Goal: Information Seeking & Learning: Learn about a topic

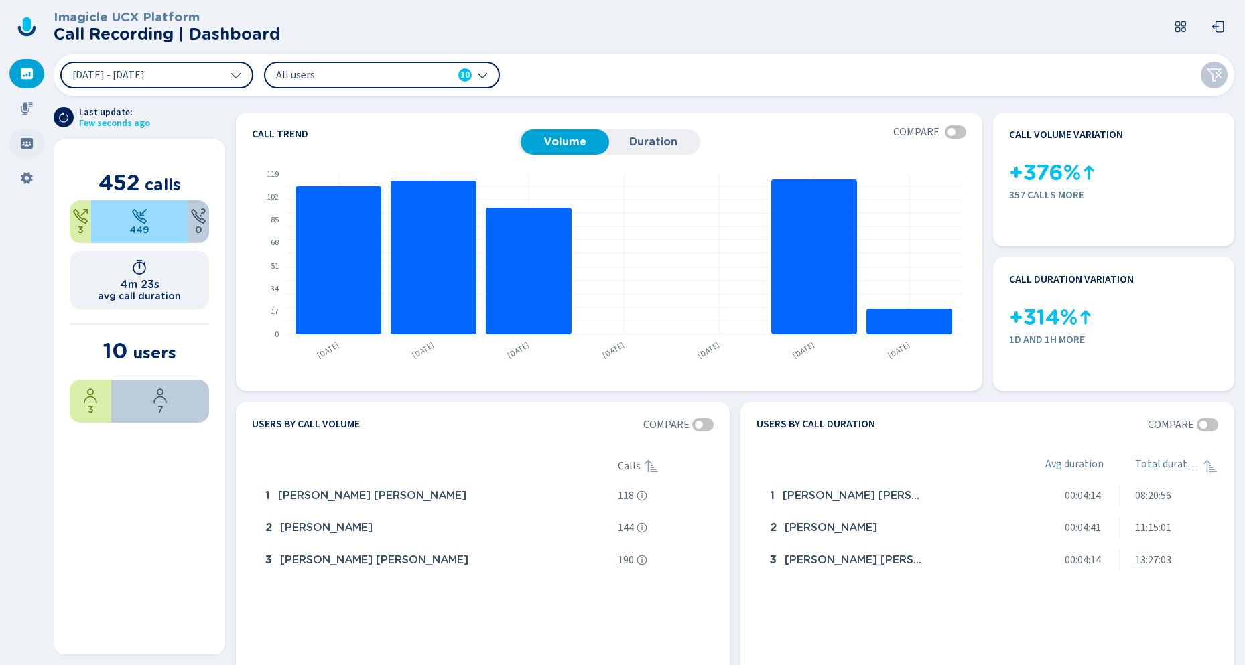
click at [24, 145] on icon at bounding box center [26, 143] width 13 height 13
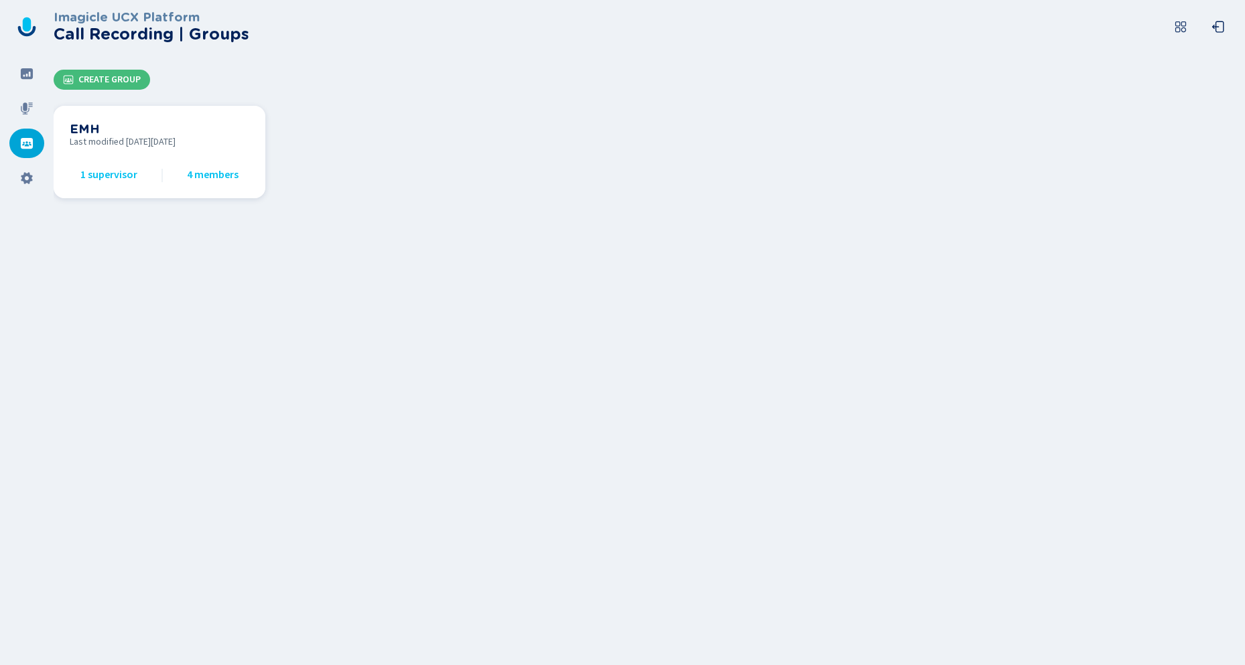
click at [155, 147] on span "Last modified [DATE][DATE]" at bounding box center [160, 142] width 180 height 11
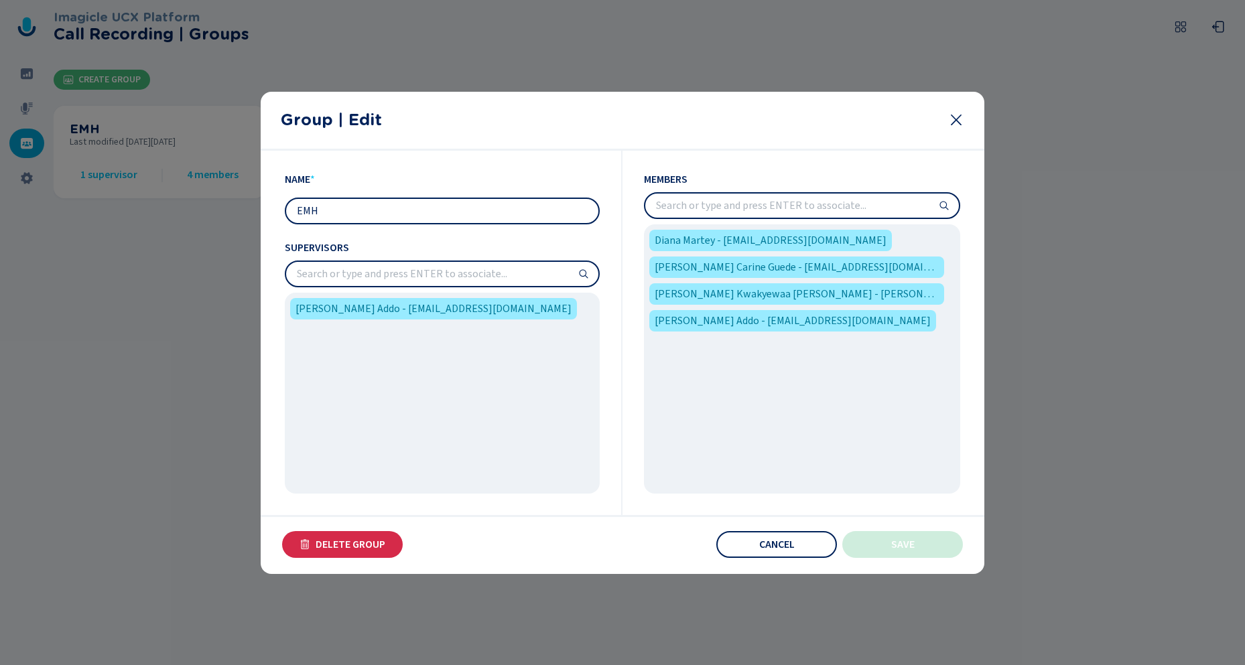
click at [906, 390] on div "Diana Martey - [EMAIL_ADDRESS][DOMAIN_NAME] [PERSON_NAME] Carine Guede - [EMAIL…" at bounding box center [802, 358] width 316 height 269
click at [958, 118] on icon at bounding box center [956, 120] width 11 height 11
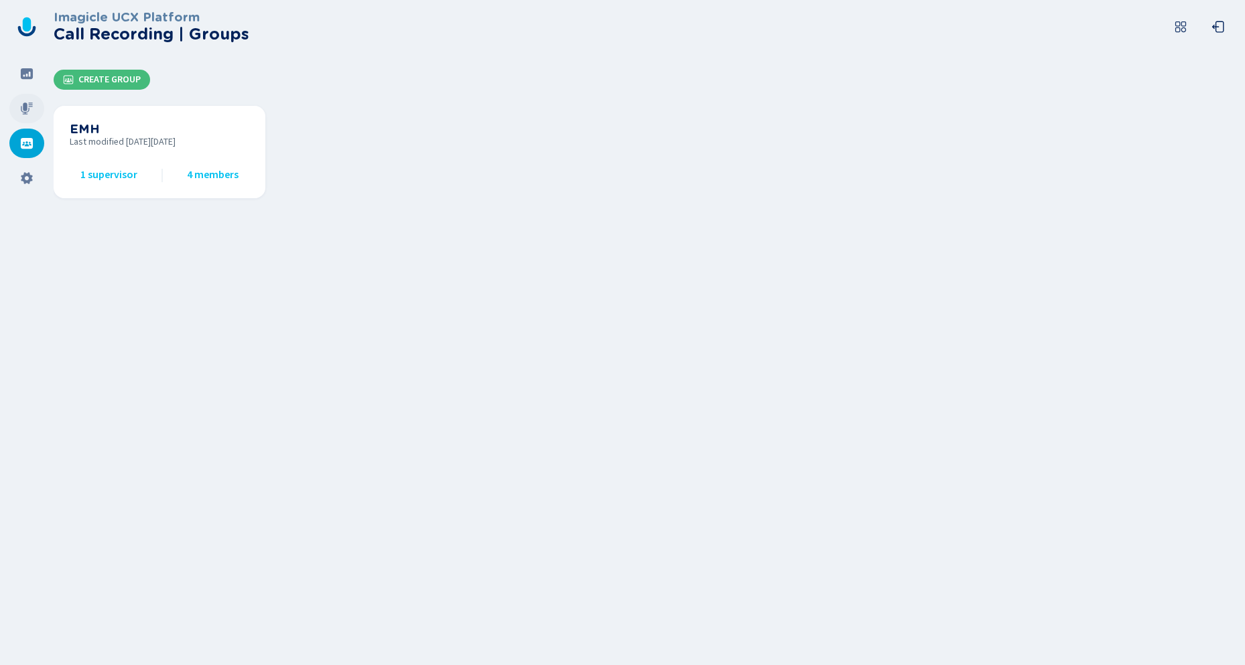
click at [27, 111] on icon at bounding box center [26, 108] width 13 height 13
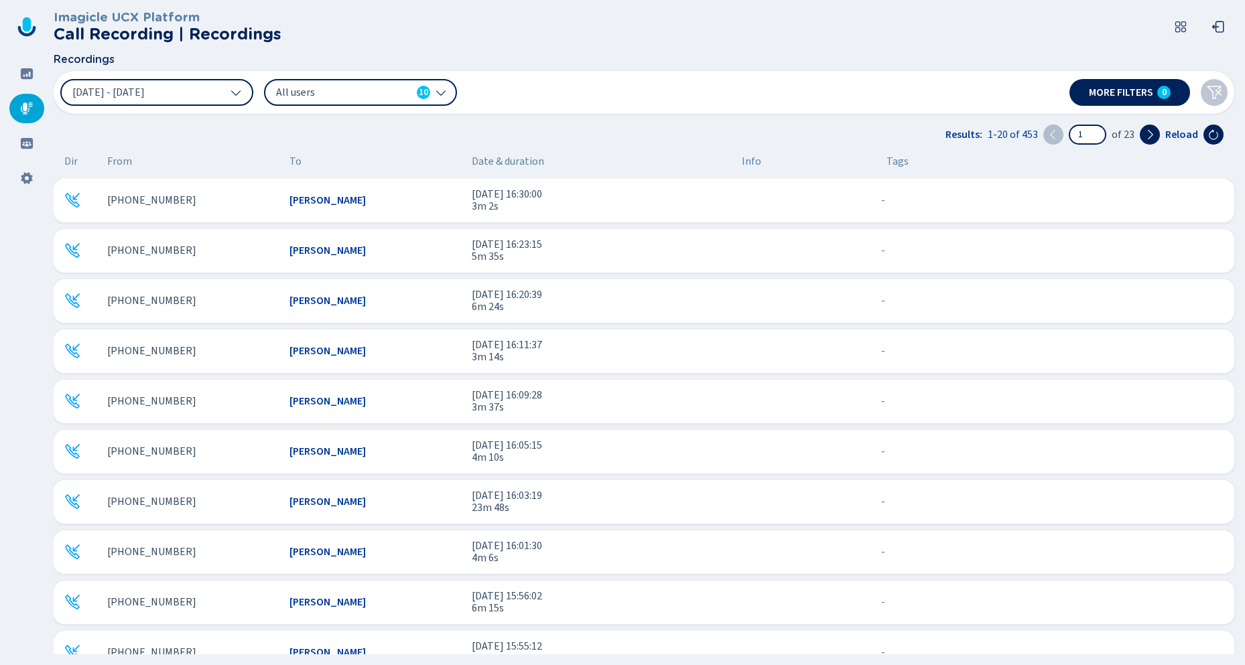
click at [209, 198] on div "[PHONE_NUMBER]" at bounding box center [193, 200] width 172 height 12
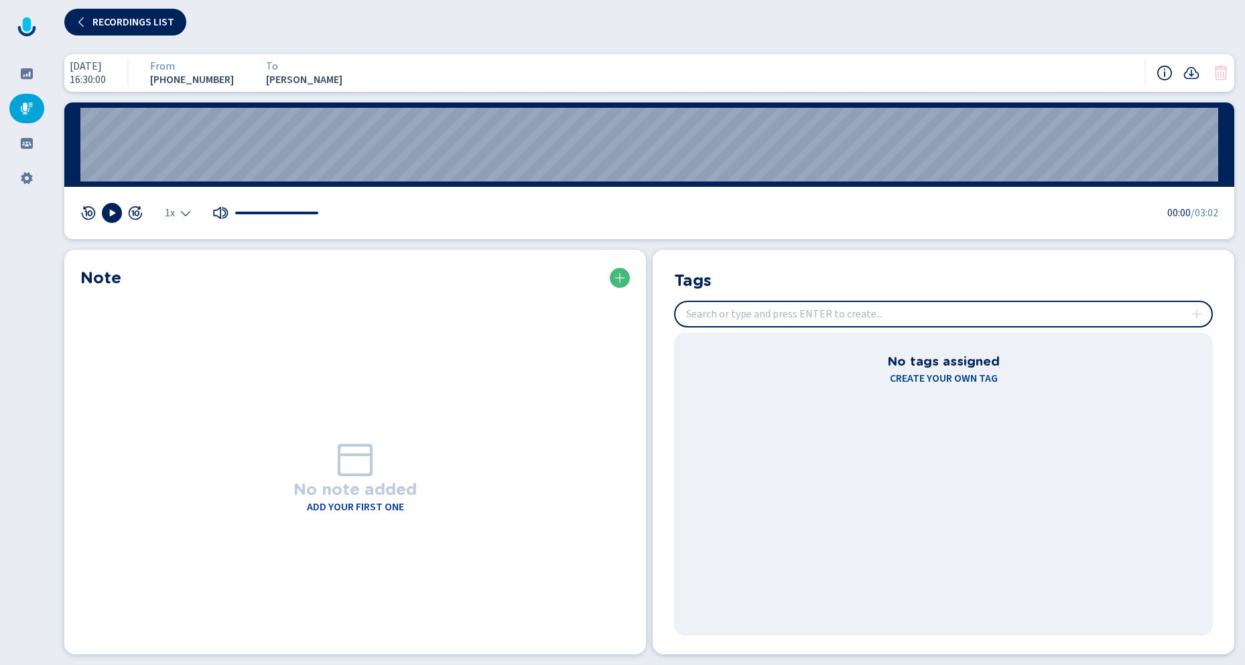
click at [1164, 70] on icon at bounding box center [1164, 73] width 15 height 15
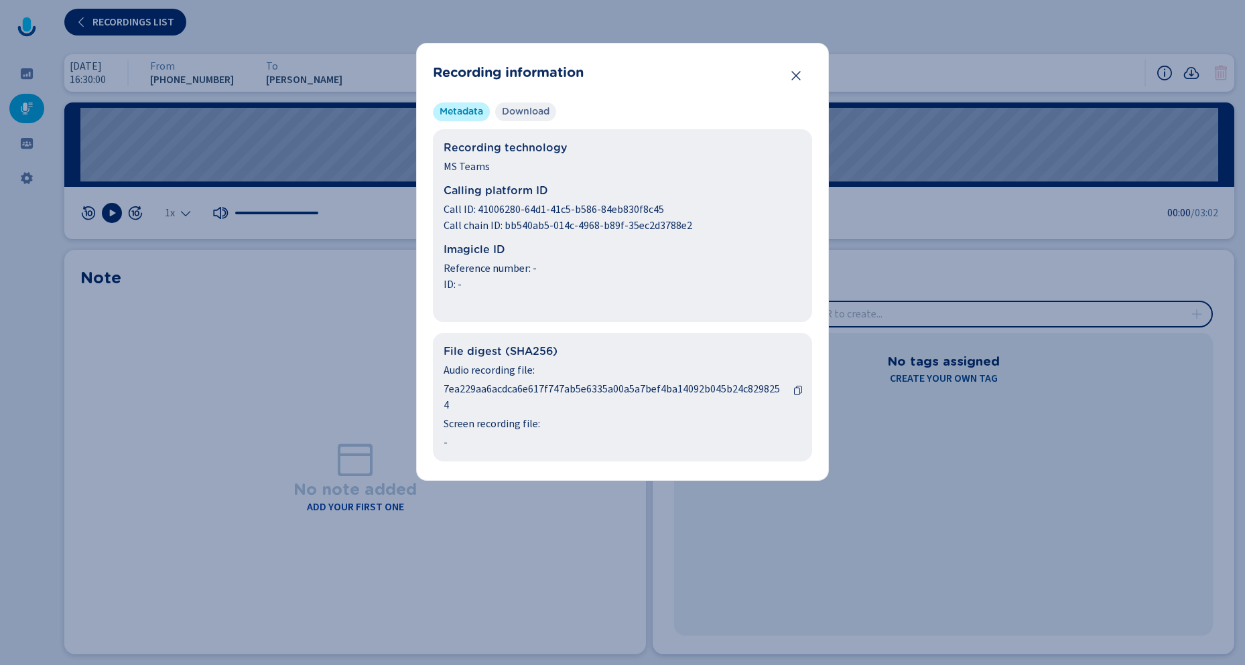
click at [514, 110] on span "Download" at bounding box center [526, 111] width 48 height 13
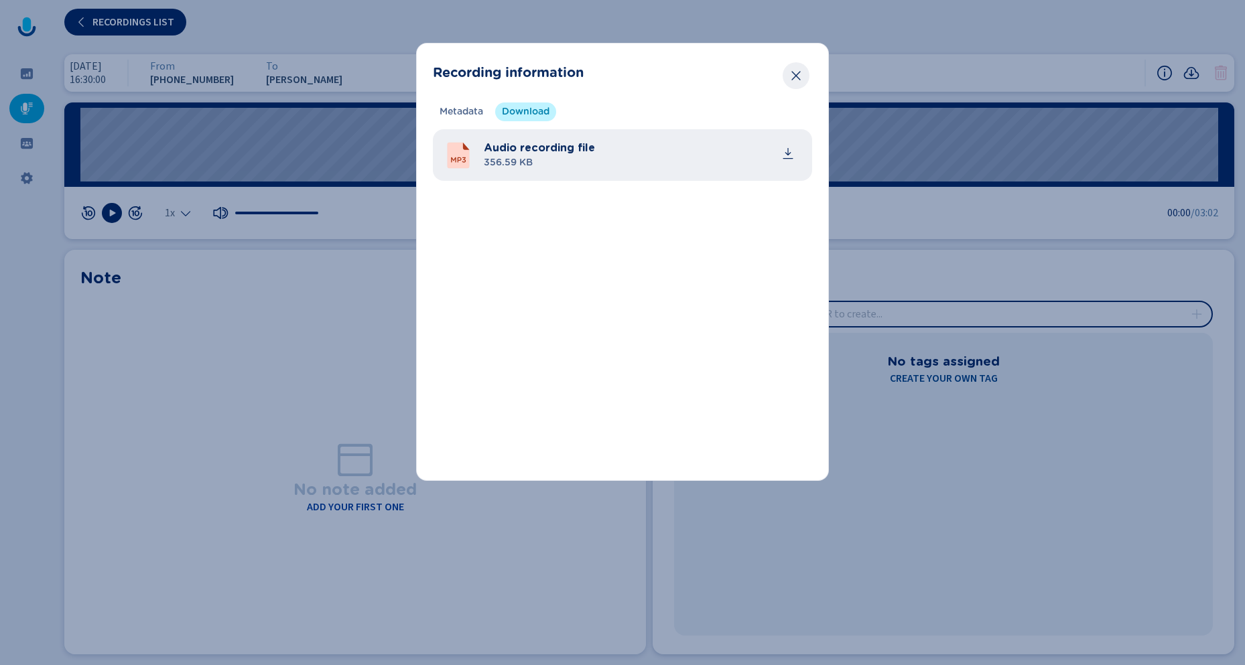
click at [798, 78] on icon "Close" at bounding box center [795, 75] width 9 height 9
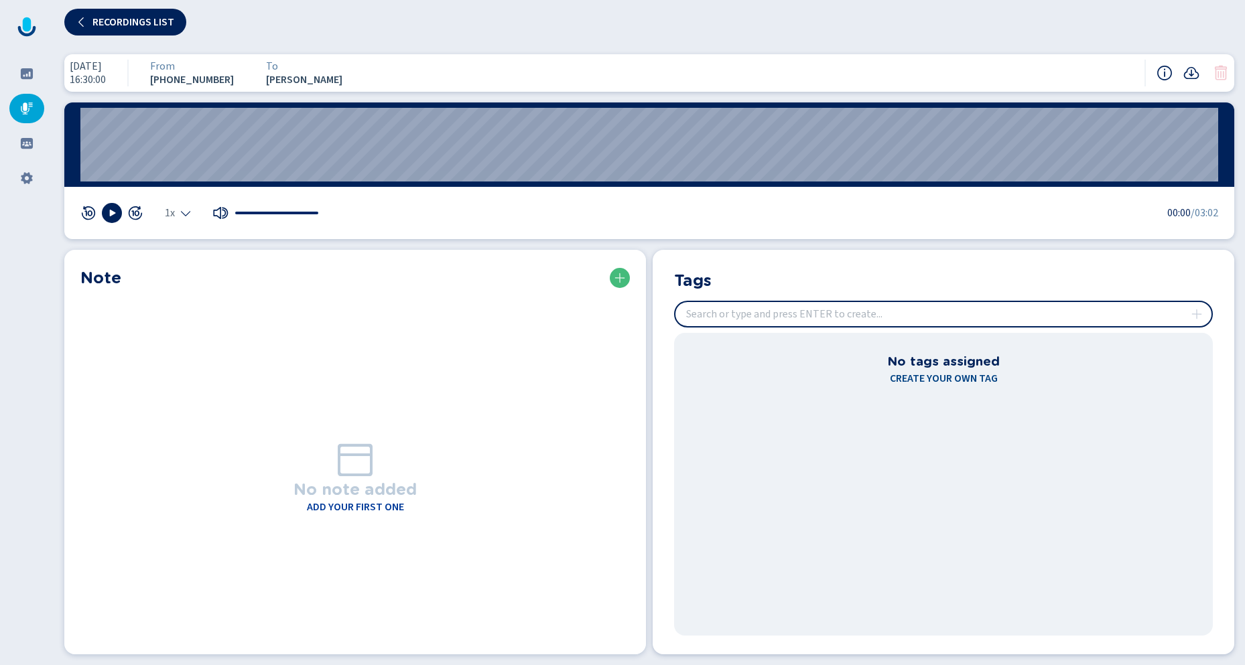
click at [951, 392] on div "No tags assigned Create your own tag" at bounding box center [943, 484] width 539 height 303
click at [929, 365] on h3 "No tags assigned" at bounding box center [943, 361] width 113 height 19
click at [913, 313] on input "insert" at bounding box center [943, 314] width 536 height 24
click at [616, 279] on icon at bounding box center [619, 278] width 11 height 11
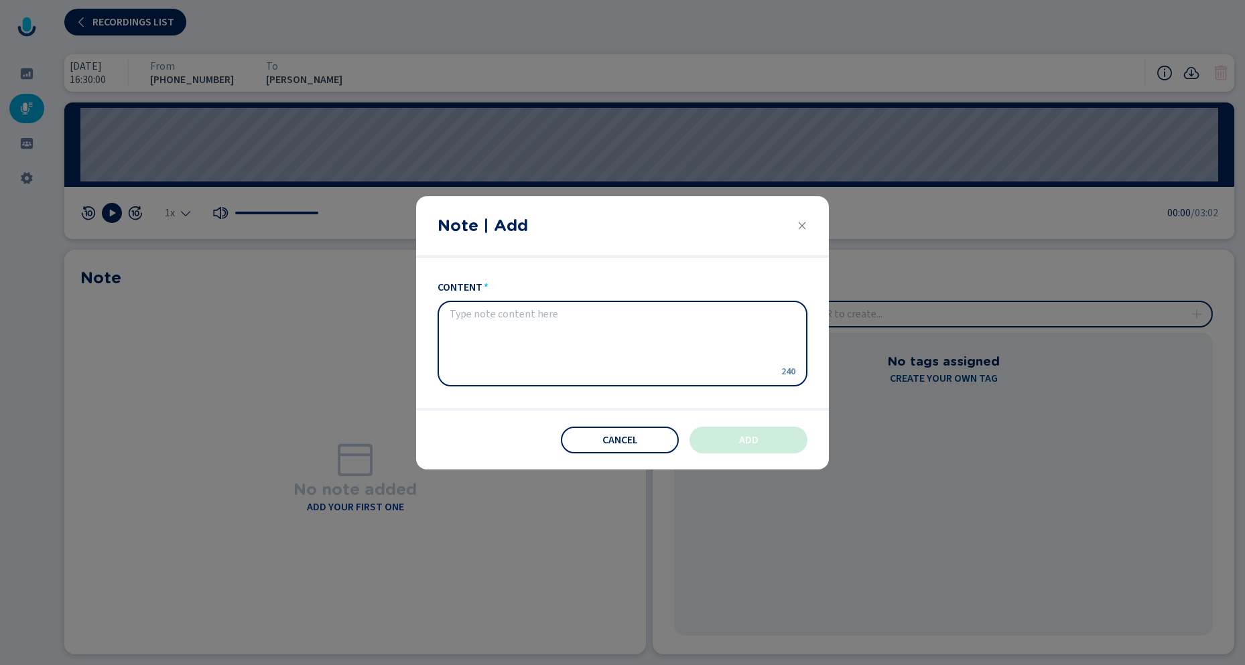
click at [801, 222] on icon "Close" at bounding box center [802, 225] width 11 height 11
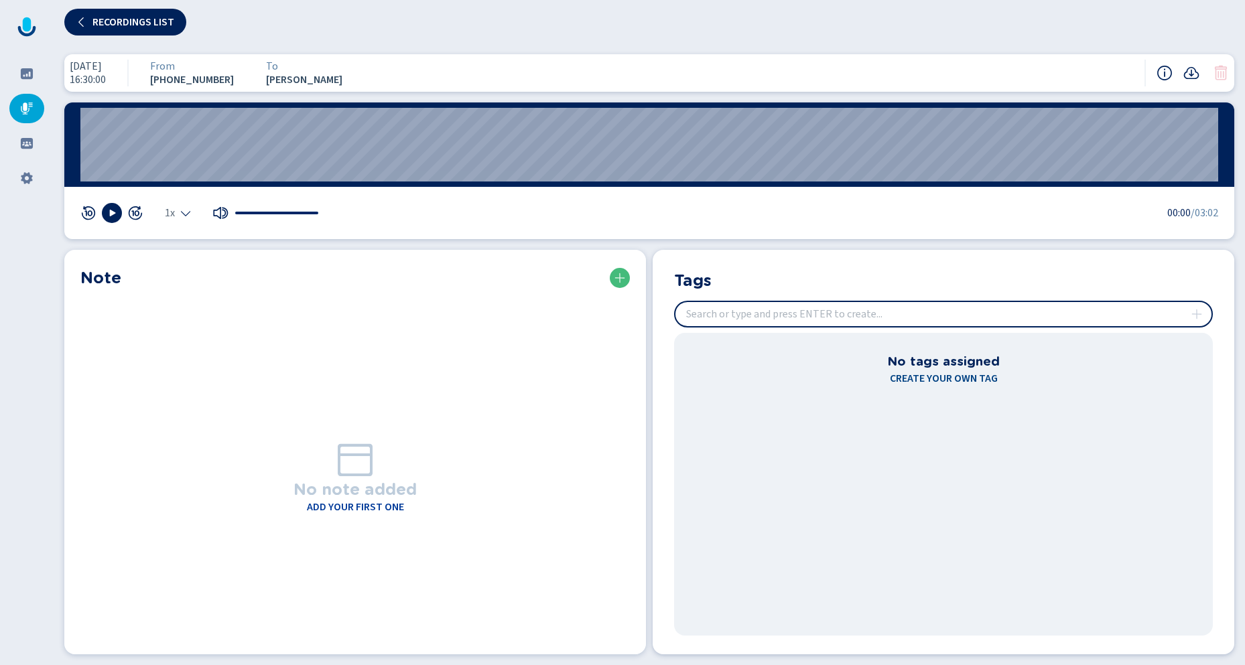
click at [29, 110] on icon at bounding box center [26, 108] width 13 height 13
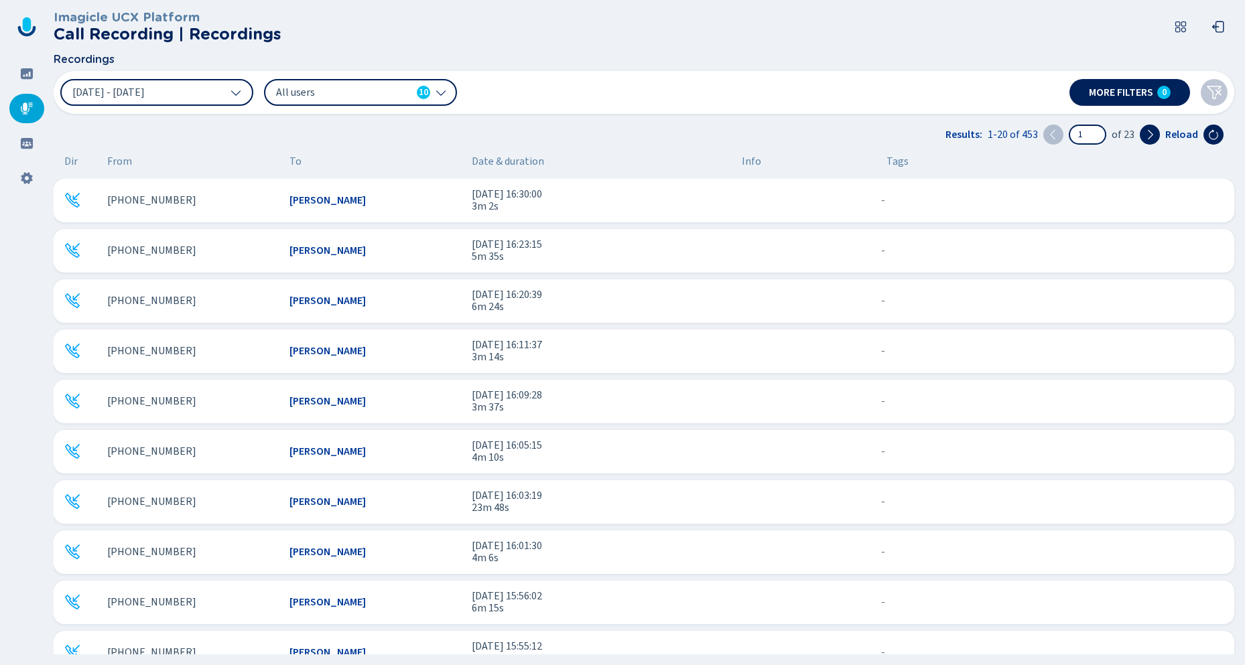
click at [82, 198] on div at bounding box center [80, 200] width 32 height 16
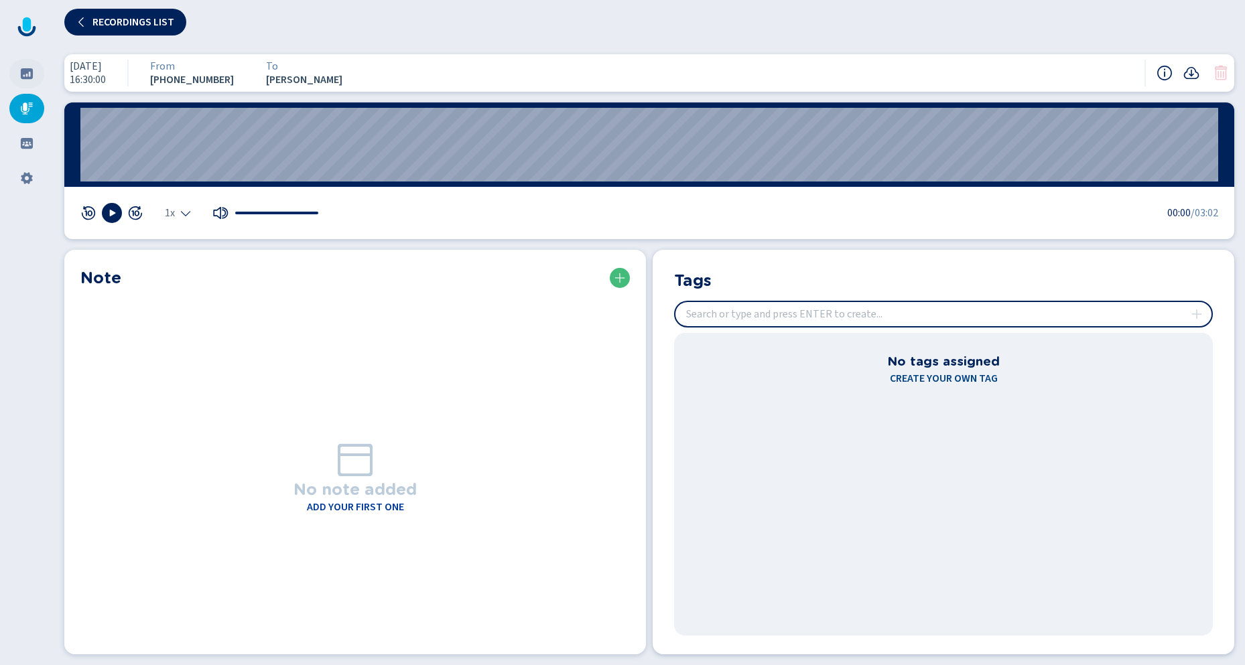
click at [25, 73] on icon at bounding box center [27, 73] width 12 height 11
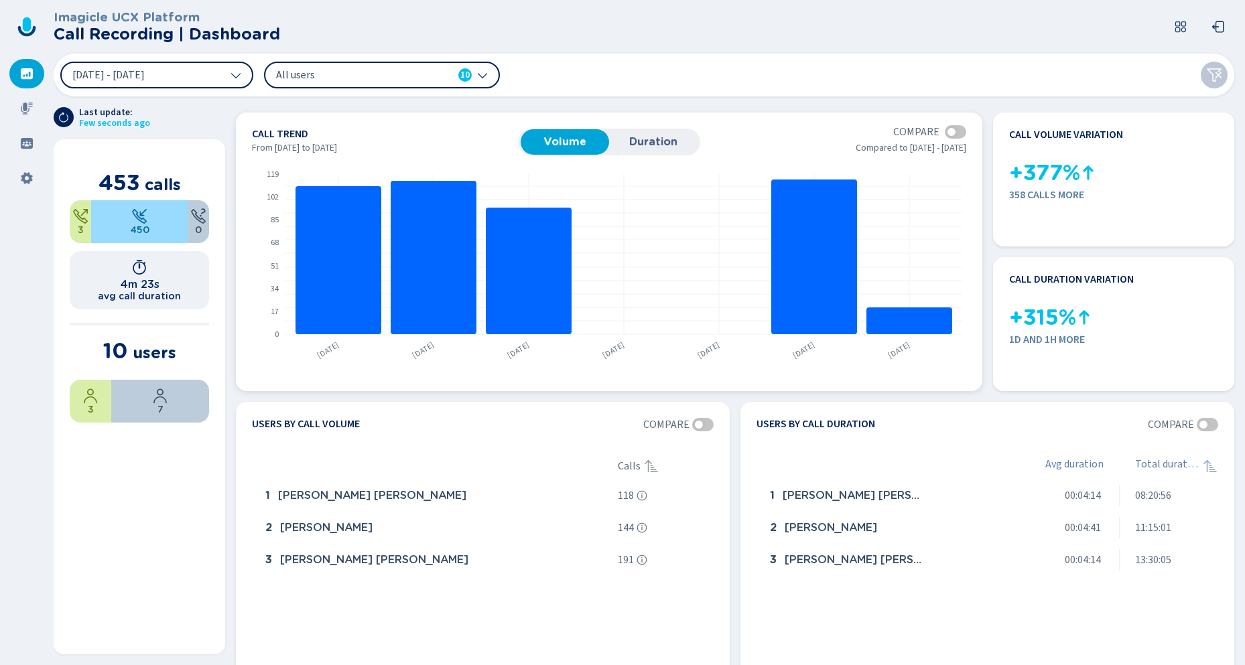
click at [958, 133] on div at bounding box center [955, 131] width 21 height 13
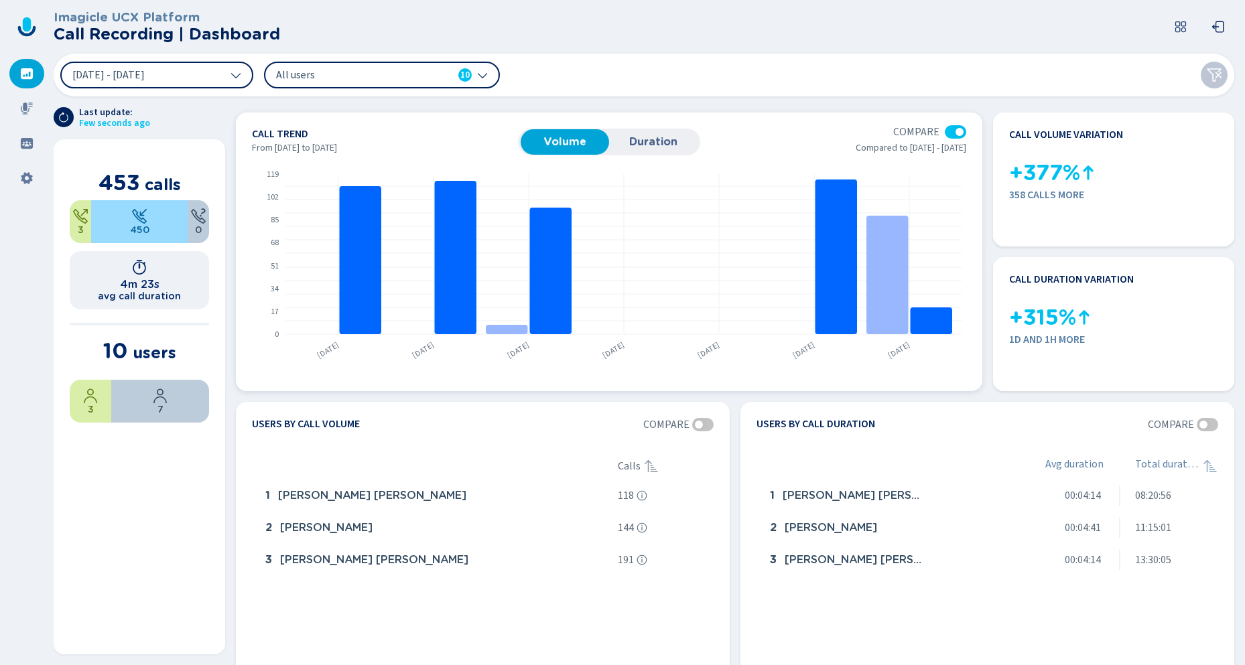
click at [952, 126] on div at bounding box center [955, 131] width 21 height 13
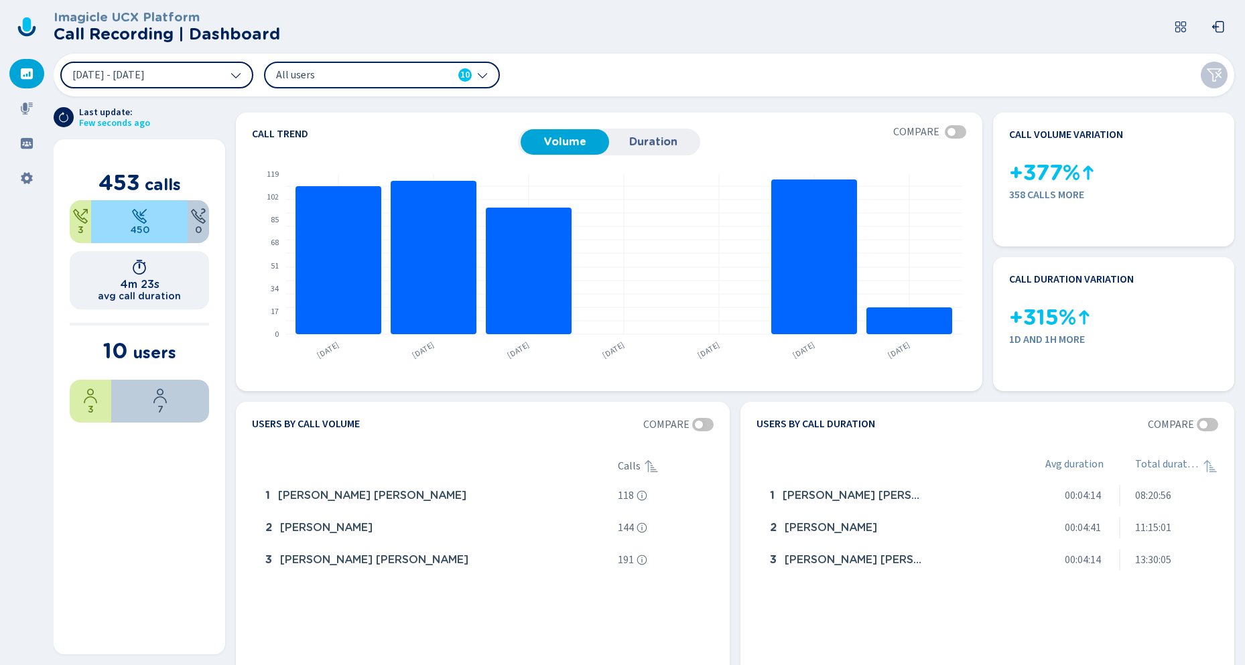
click at [145, 79] on span "[DATE] - [DATE]" at bounding box center [108, 75] width 72 height 11
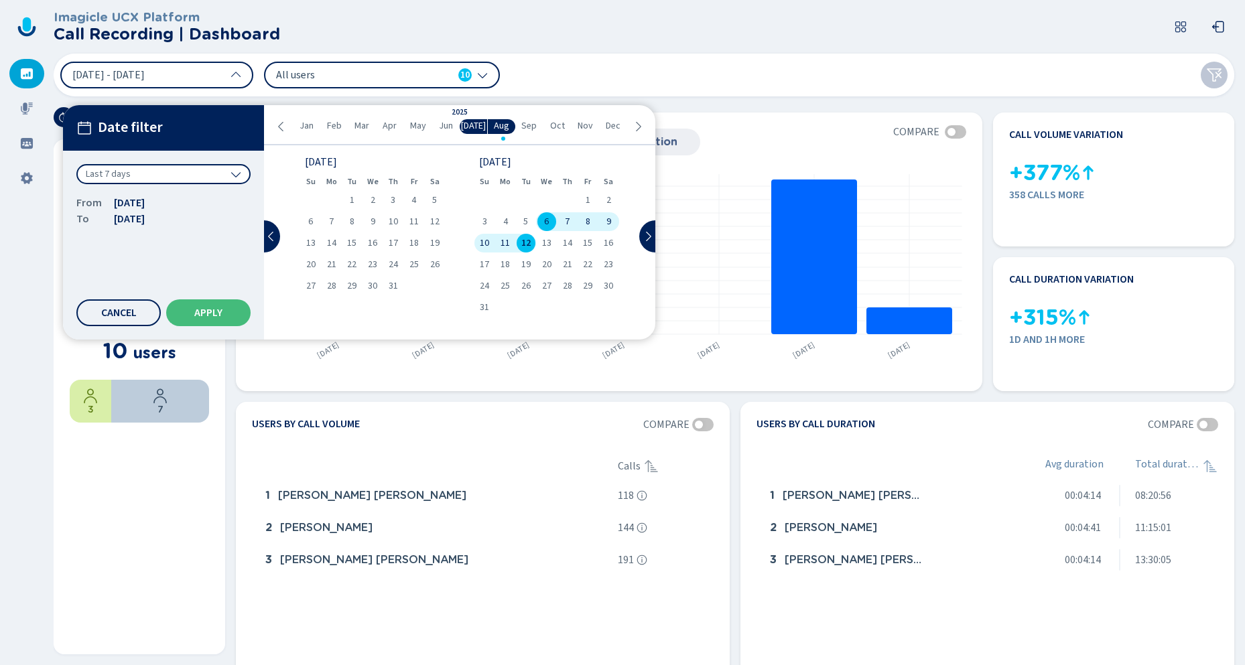
click at [130, 170] on div "Last 7 days" at bounding box center [163, 174] width 174 height 20
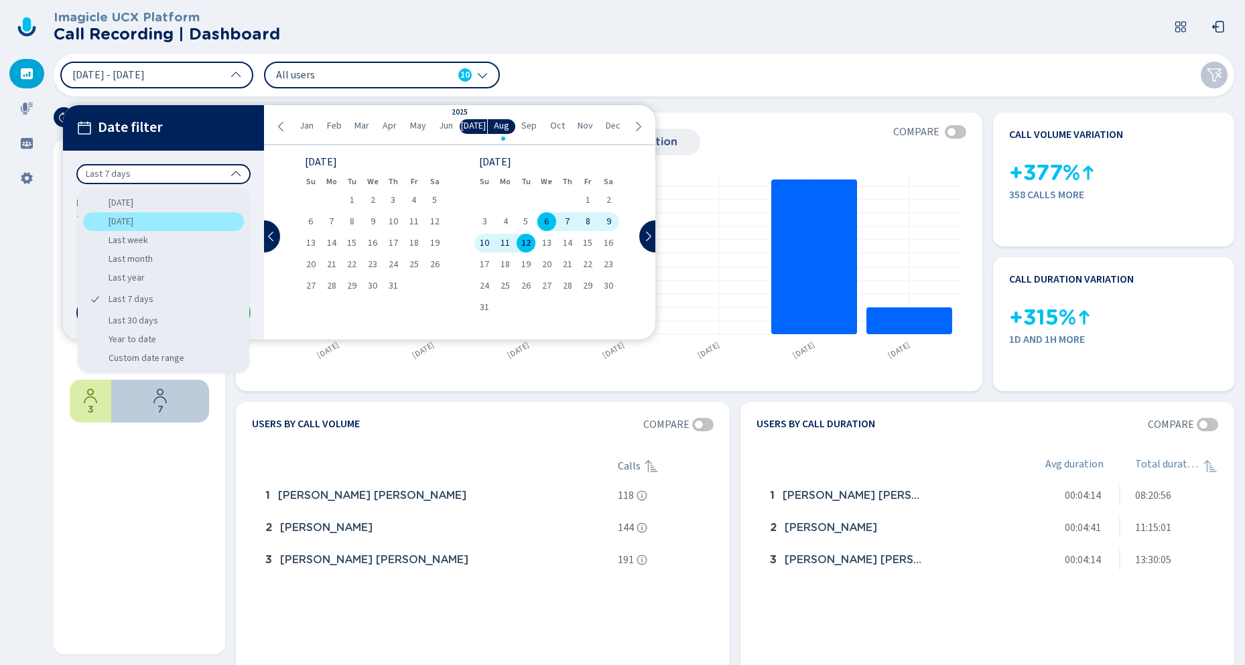
click at [131, 226] on div "Yesterday" at bounding box center [163, 221] width 161 height 19
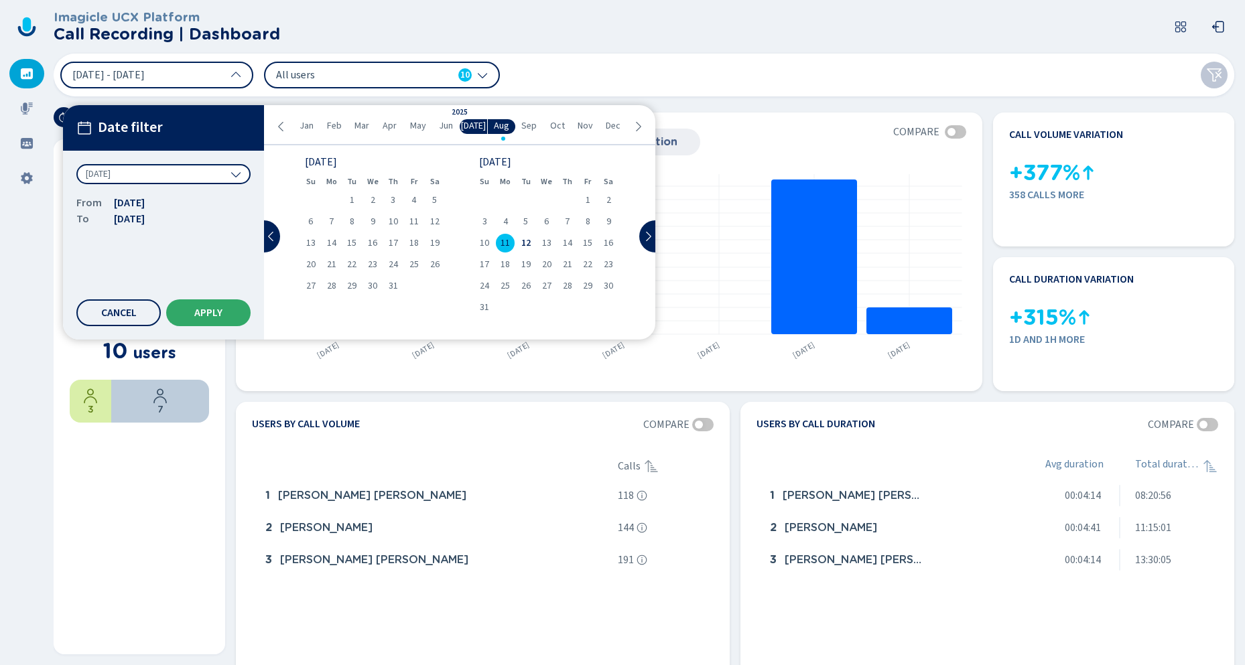
click at [215, 312] on span "Apply" at bounding box center [208, 313] width 28 height 11
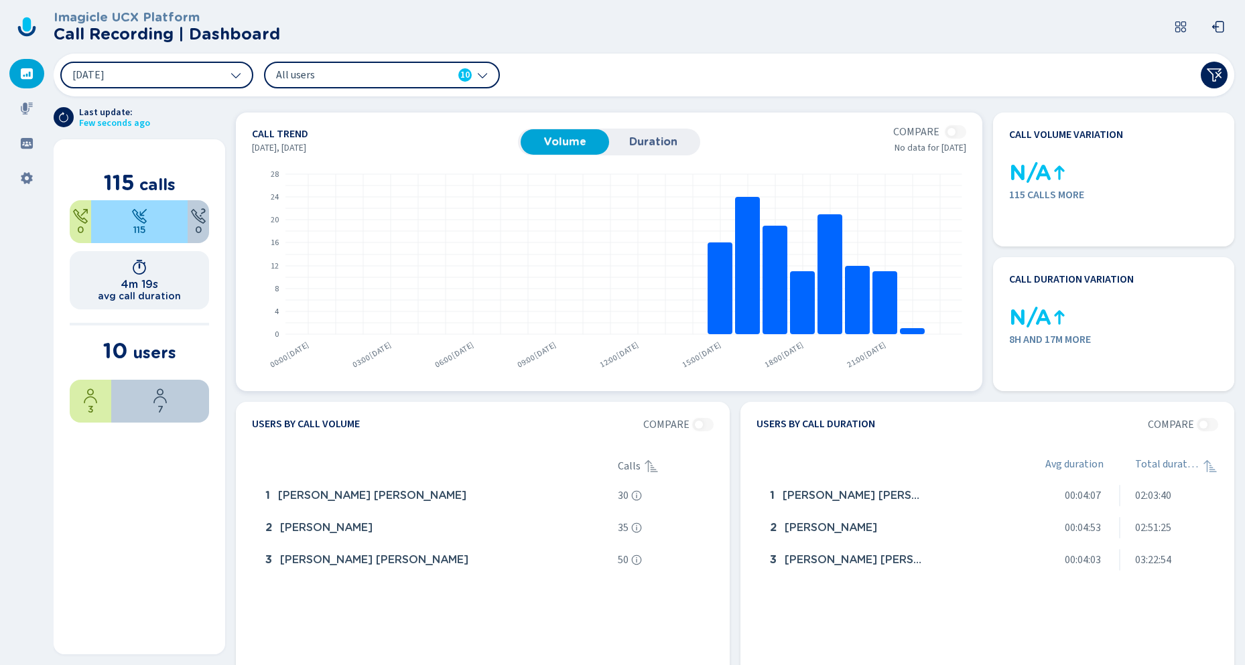
click at [952, 133] on section "Compare" at bounding box center [929, 131] width 73 height 13
click at [137, 68] on button "[DATE]" at bounding box center [156, 75] width 193 height 27
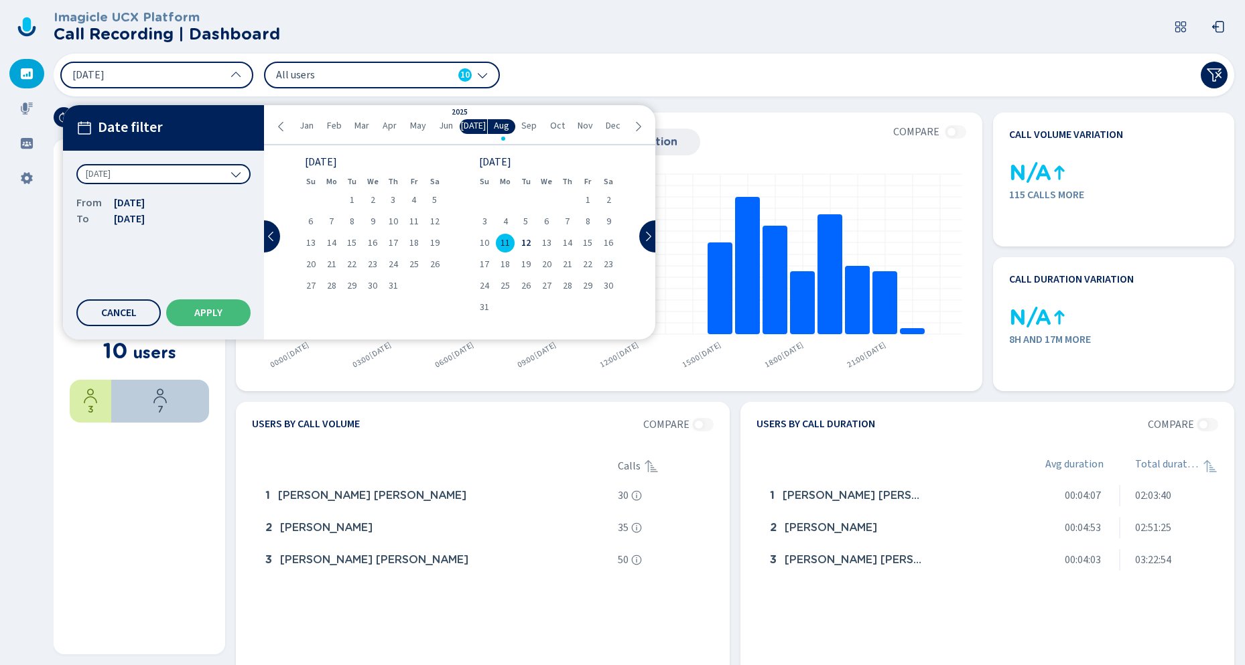
click at [104, 174] on span "Yesterday" at bounding box center [98, 174] width 25 height 13
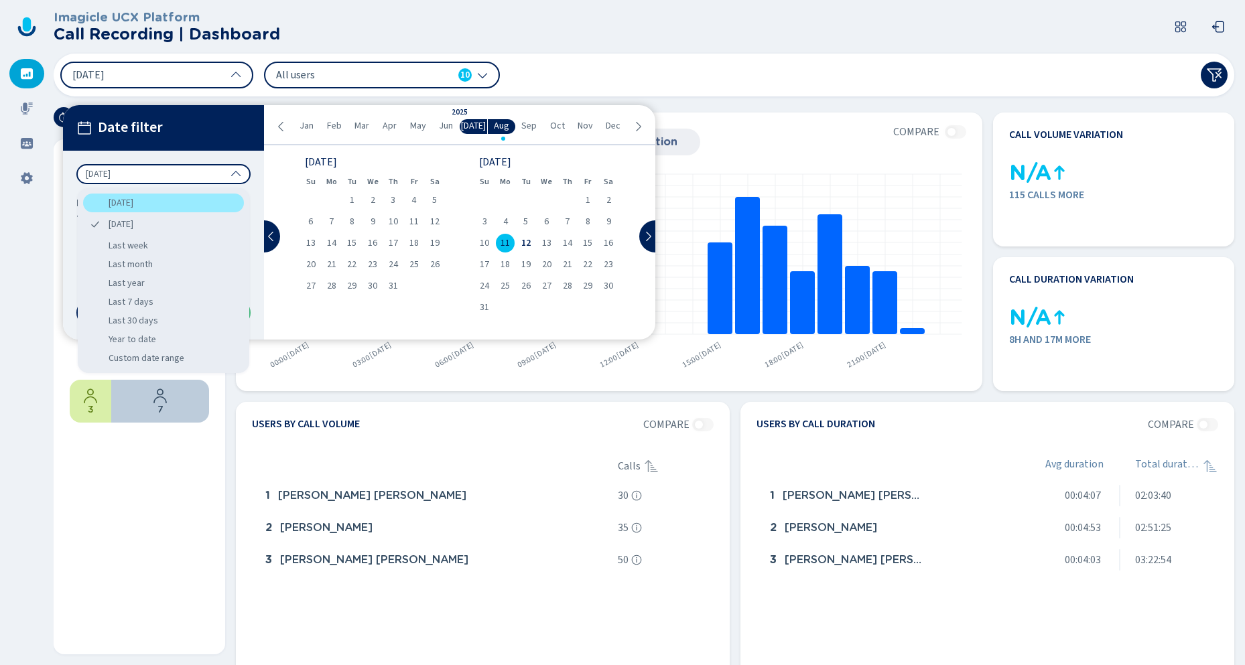
click at [112, 207] on div "Today" at bounding box center [163, 203] width 161 height 19
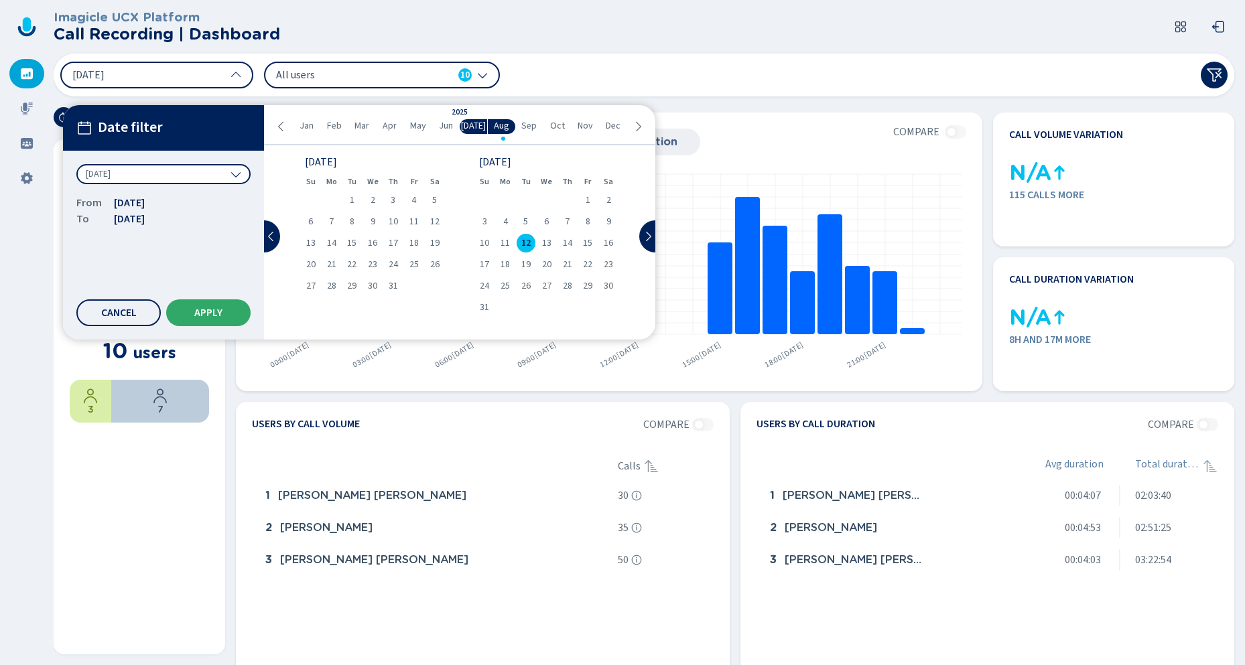
click at [203, 316] on span "Apply" at bounding box center [208, 313] width 28 height 11
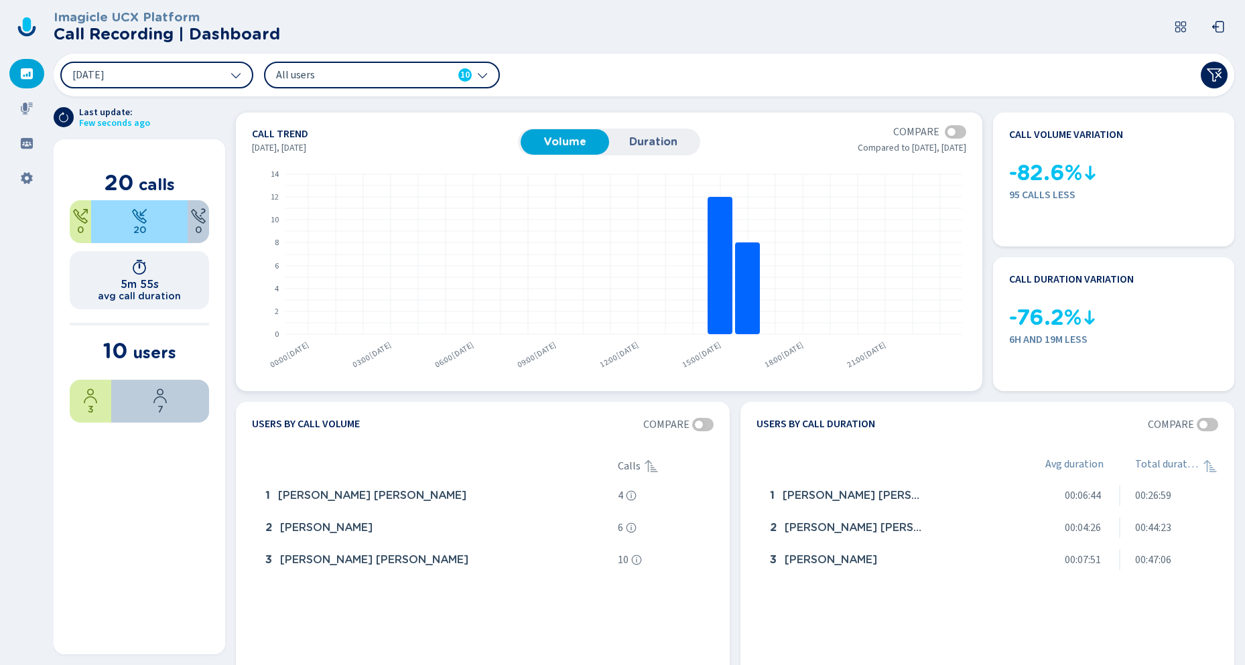
click at [955, 137] on div at bounding box center [955, 131] width 21 height 13
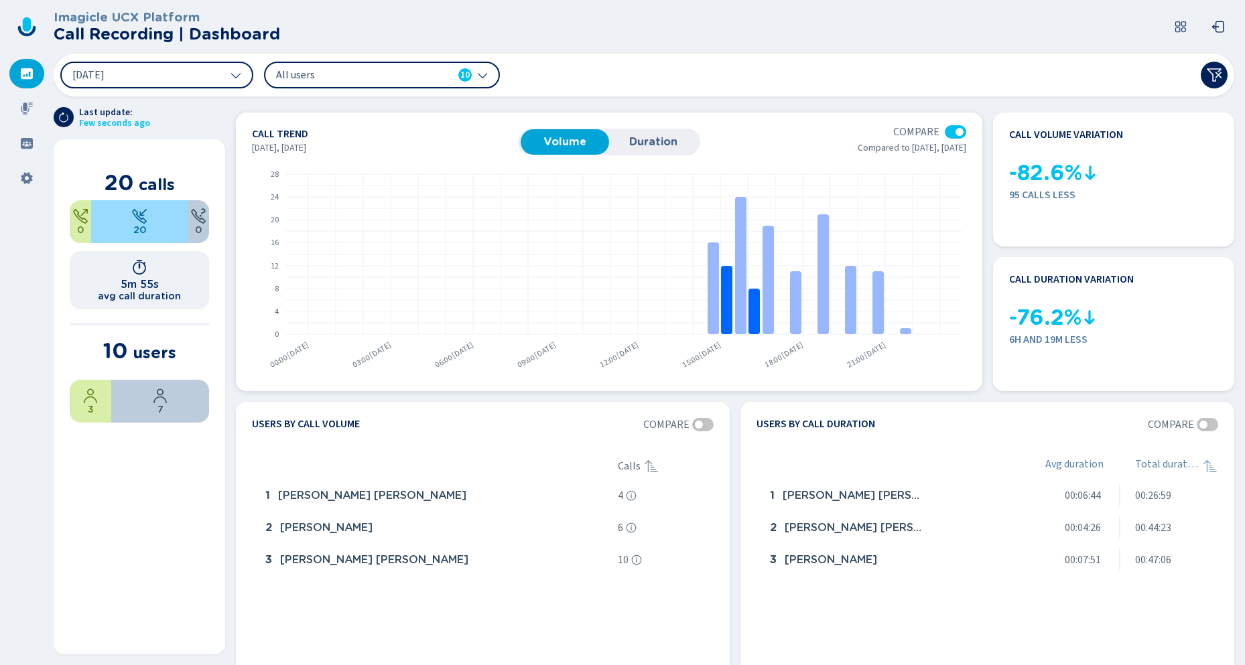
click at [665, 140] on span "Duration" at bounding box center [653, 142] width 75 height 12
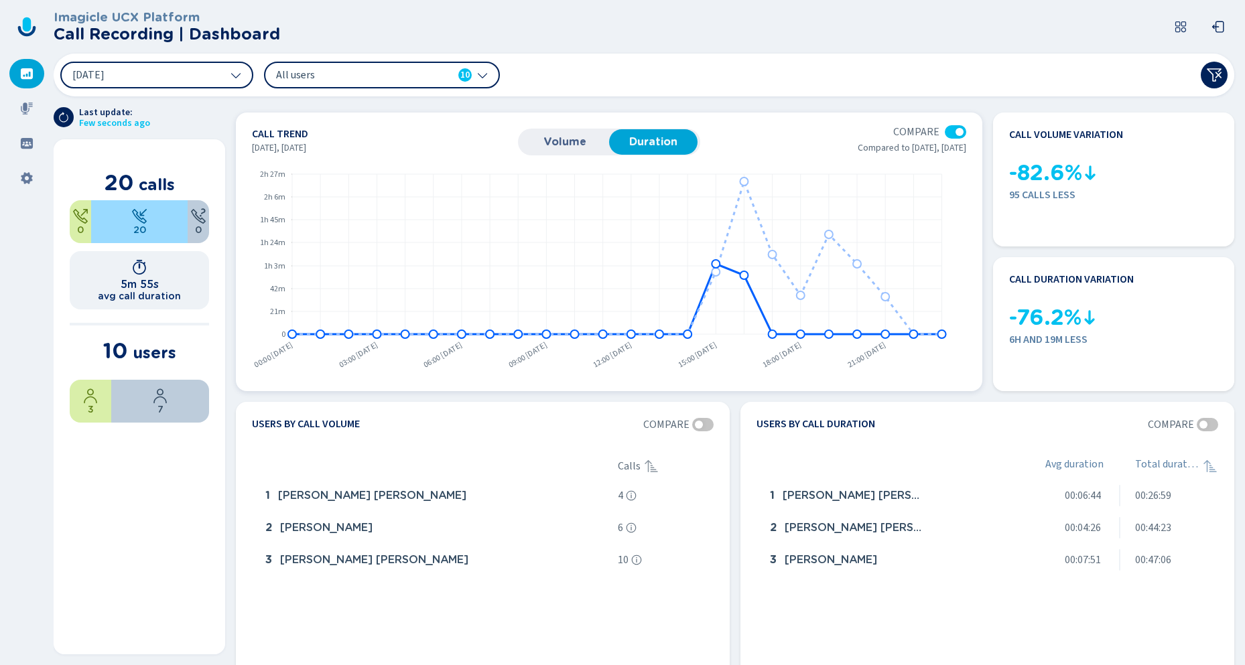
click at [544, 139] on span "Volume" at bounding box center [564, 142] width 75 height 12
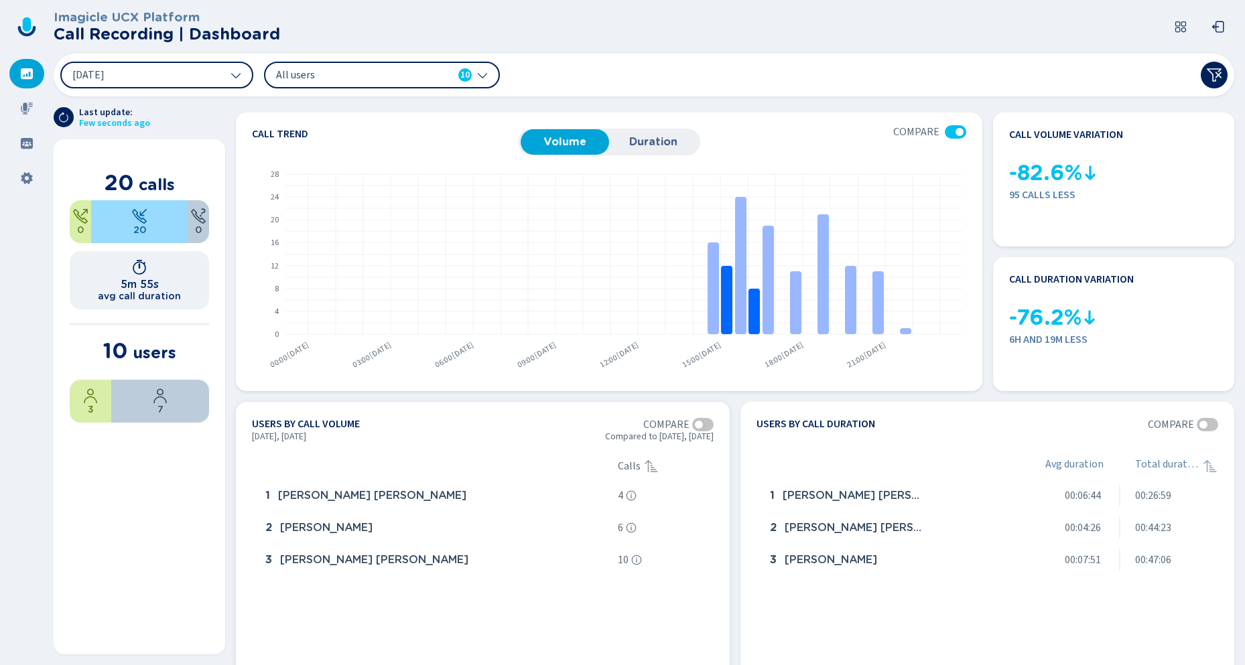
click at [707, 424] on div at bounding box center [702, 424] width 21 height 13
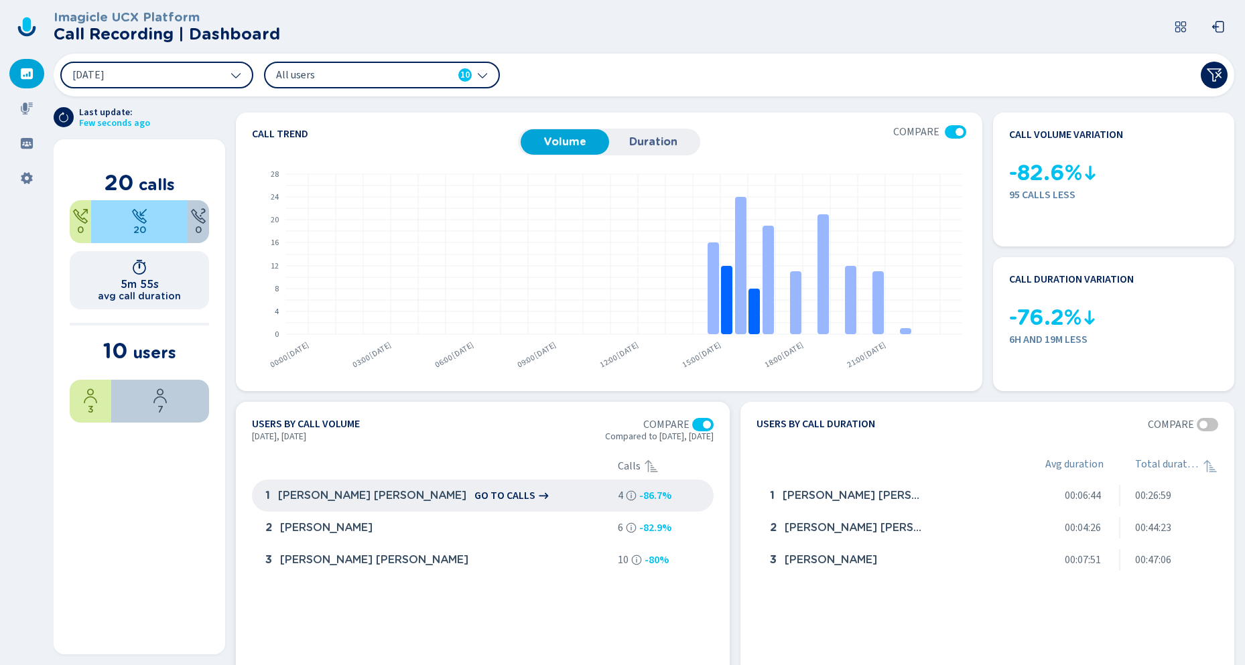
click at [474, 497] on span "go to calls" at bounding box center [504, 496] width 61 height 12
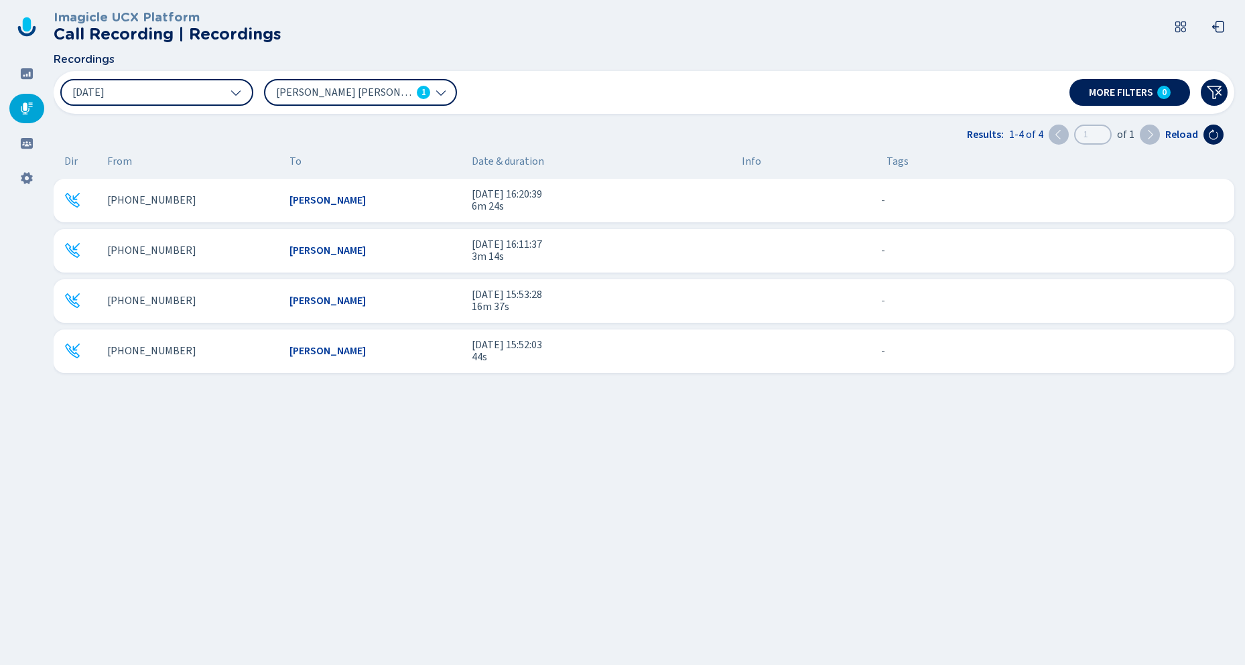
click at [161, 76] on div "12 Aug 2025 Winston Martin Addo 1 More filters 0" at bounding box center [644, 92] width 1181 height 43
click at [165, 85] on button "[DATE]" at bounding box center [156, 92] width 193 height 27
click at [1127, 92] on span "More filters" at bounding box center [1121, 92] width 64 height 11
click at [240, 93] on icon at bounding box center [235, 92] width 11 height 11
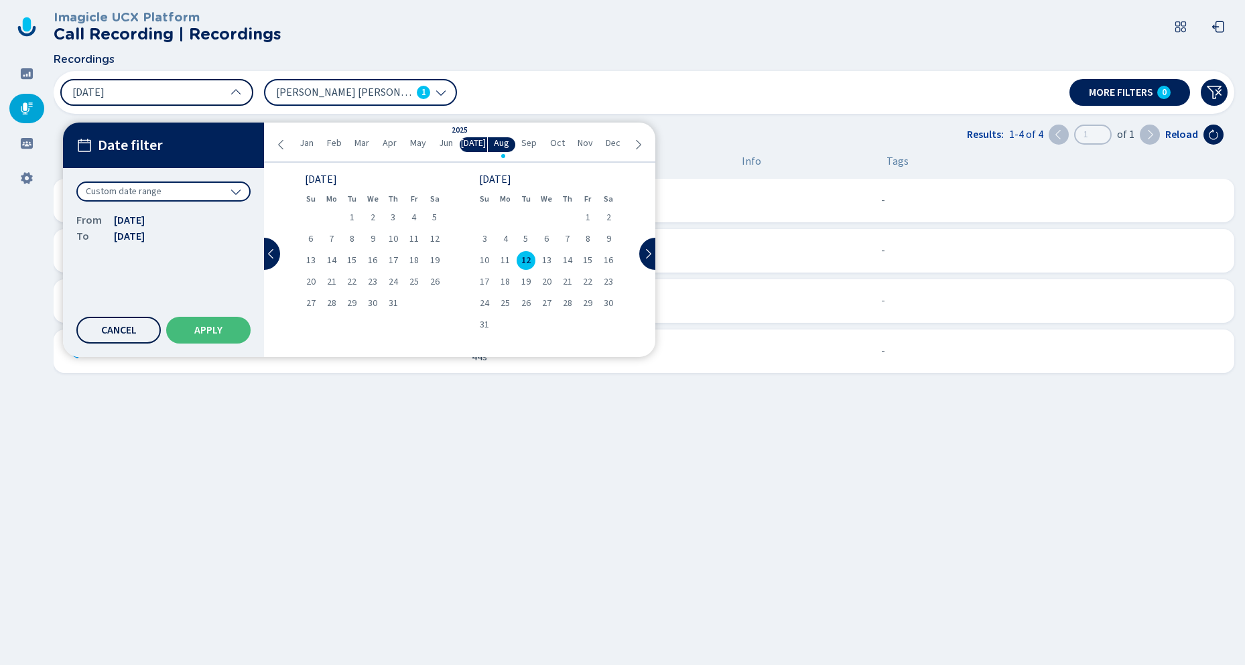
click at [131, 333] on span "Cancel" at bounding box center [119, 330] width 36 height 11
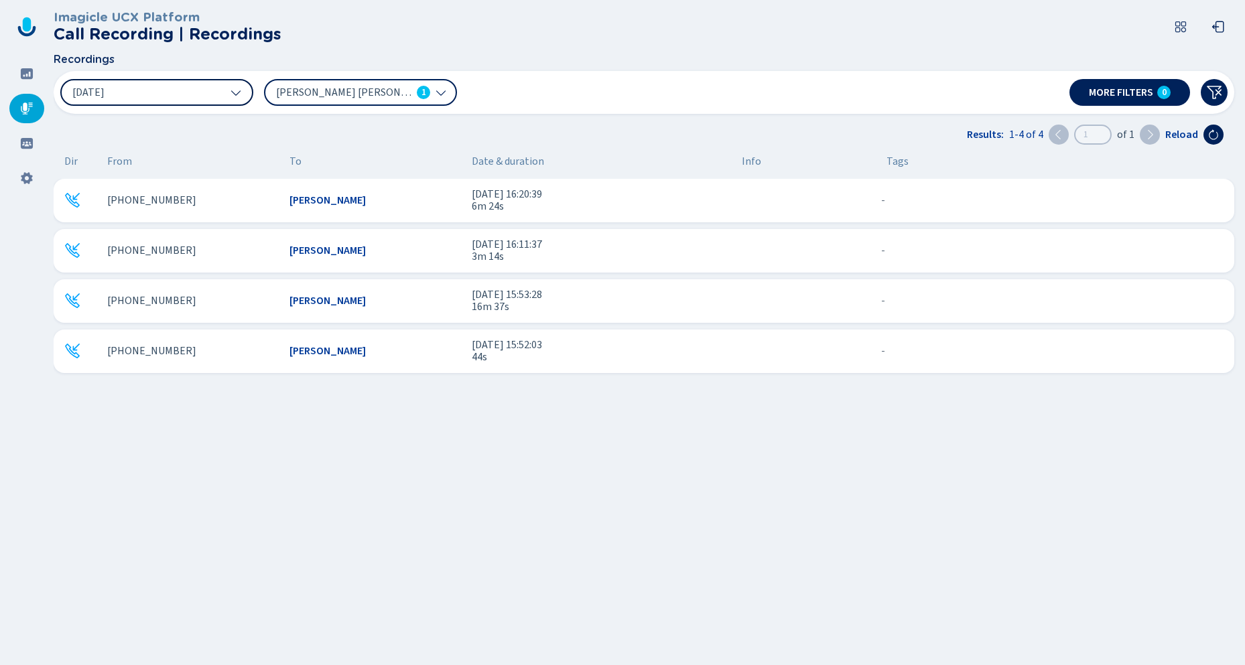
click at [230, 90] on button "[DATE]" at bounding box center [156, 92] width 193 height 27
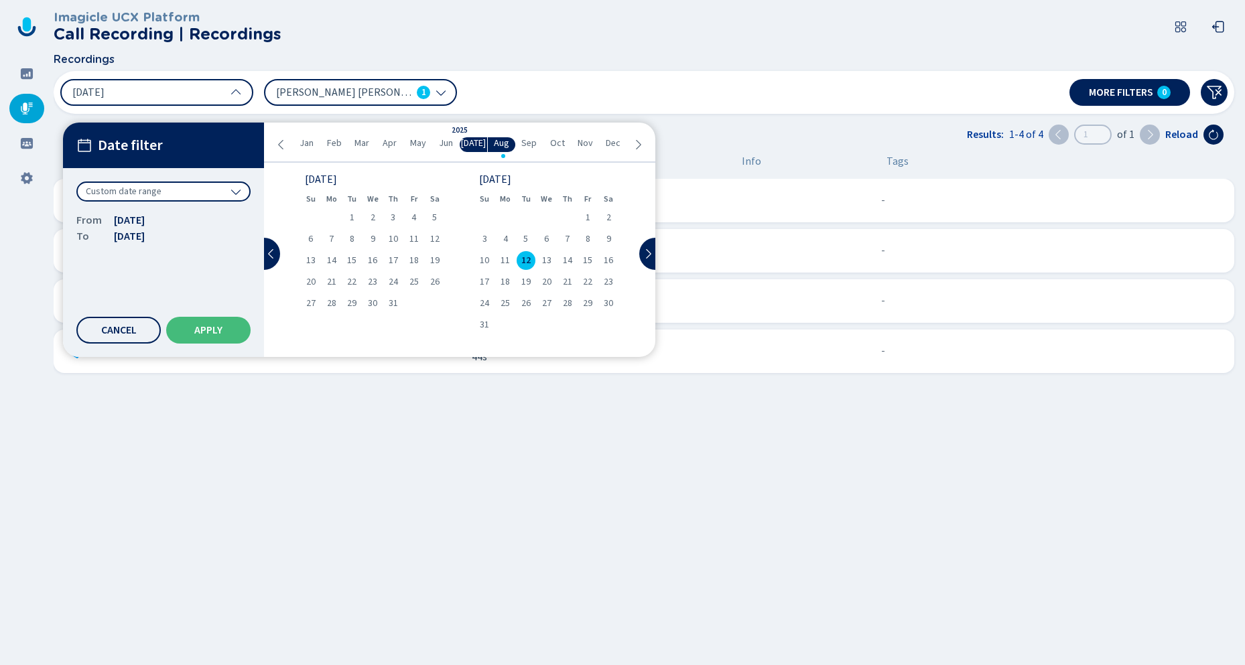
click at [127, 192] on span "Custom date range" at bounding box center [124, 191] width 76 height 13
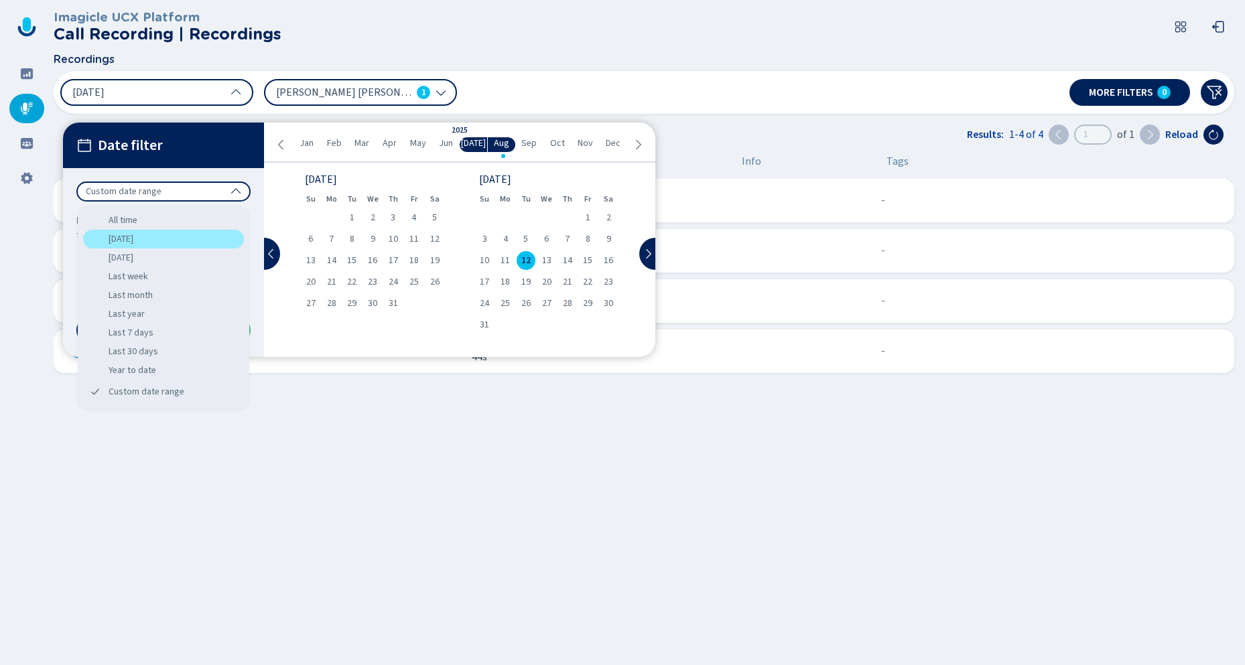
click at [129, 242] on div "Today" at bounding box center [163, 239] width 161 height 19
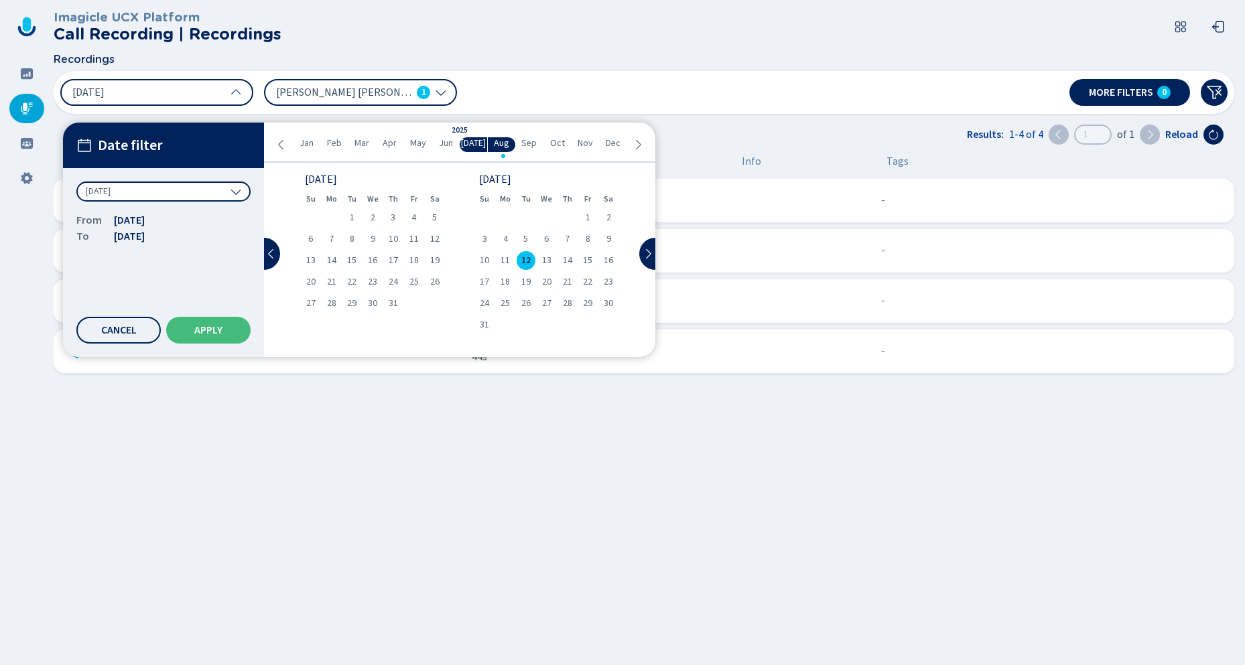
click at [369, 77] on div "12 Aug 2025 Date filter Today From 12 Aug 2025 To 12 Aug 2025 Cancel Apply 2025…" at bounding box center [644, 92] width 1181 height 43
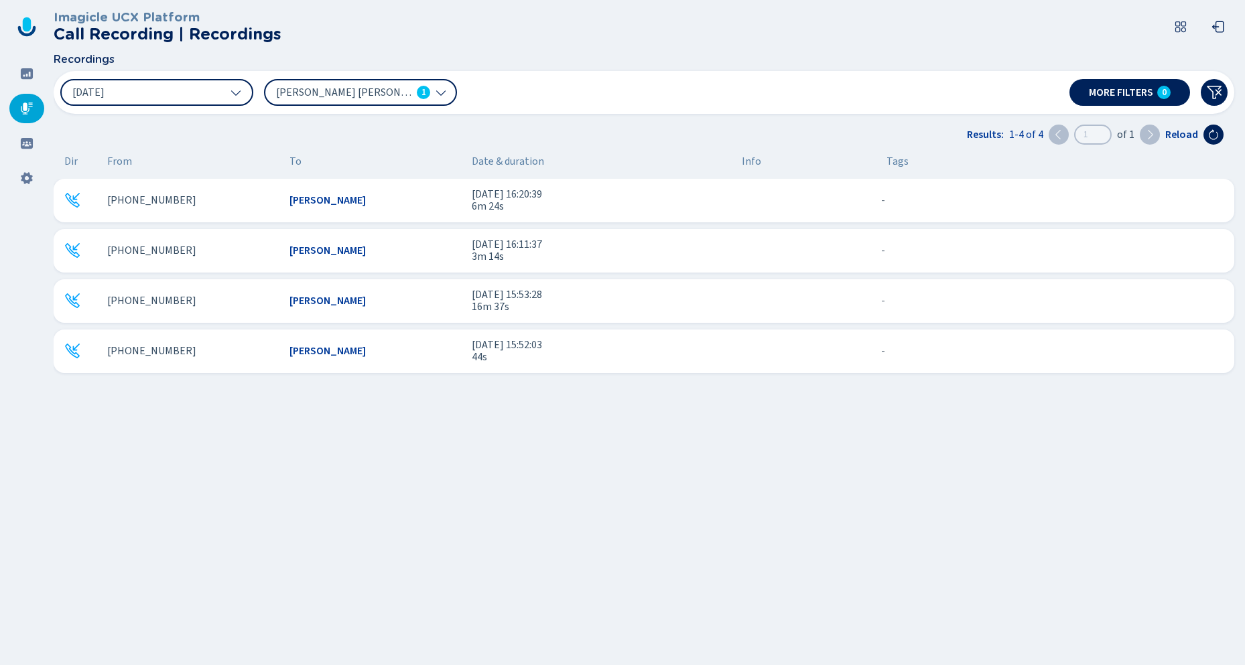
click at [365, 89] on span "[PERSON_NAME] [PERSON_NAME]" at bounding box center [343, 92] width 135 height 15
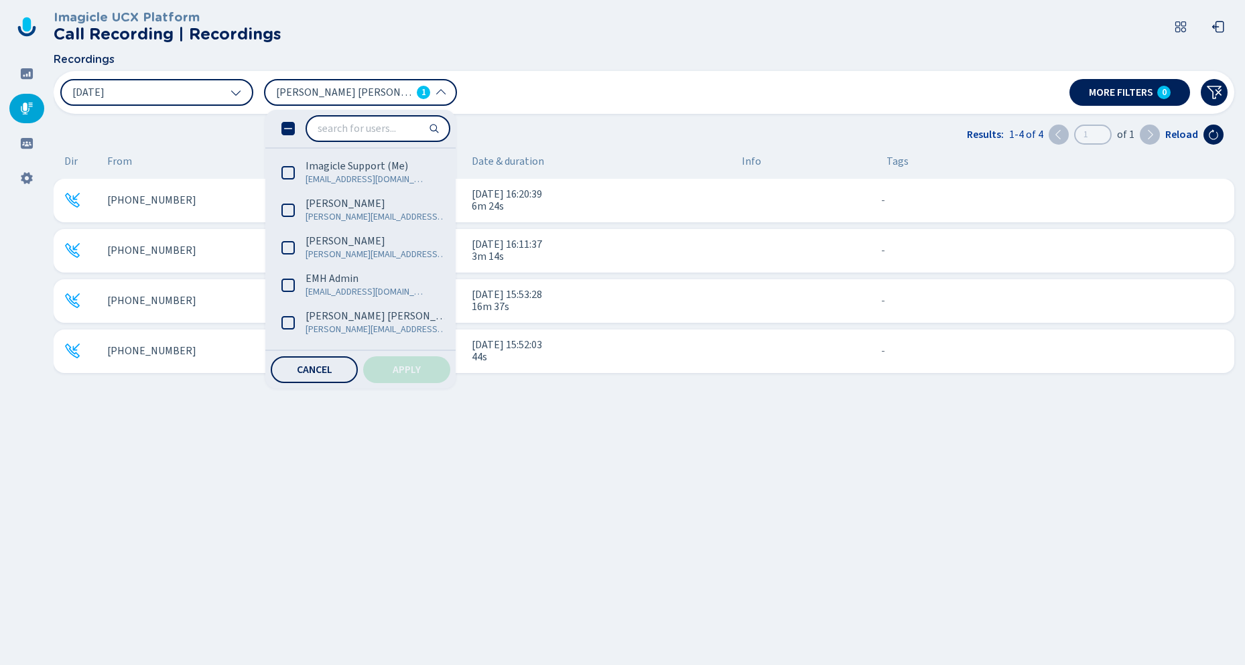
click at [289, 130] on icon at bounding box center [287, 128] width 13 height 13
click at [419, 369] on span "Apply" at bounding box center [407, 370] width 28 height 11
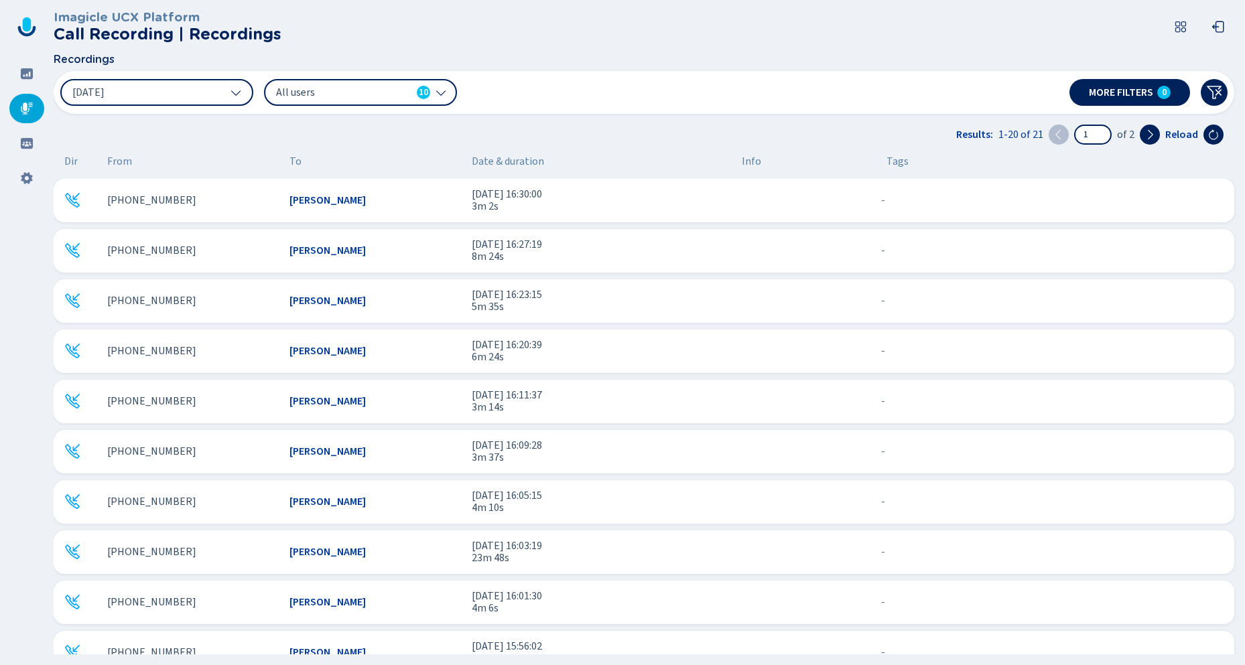
click at [354, 98] on span "All users" at bounding box center [343, 92] width 135 height 15
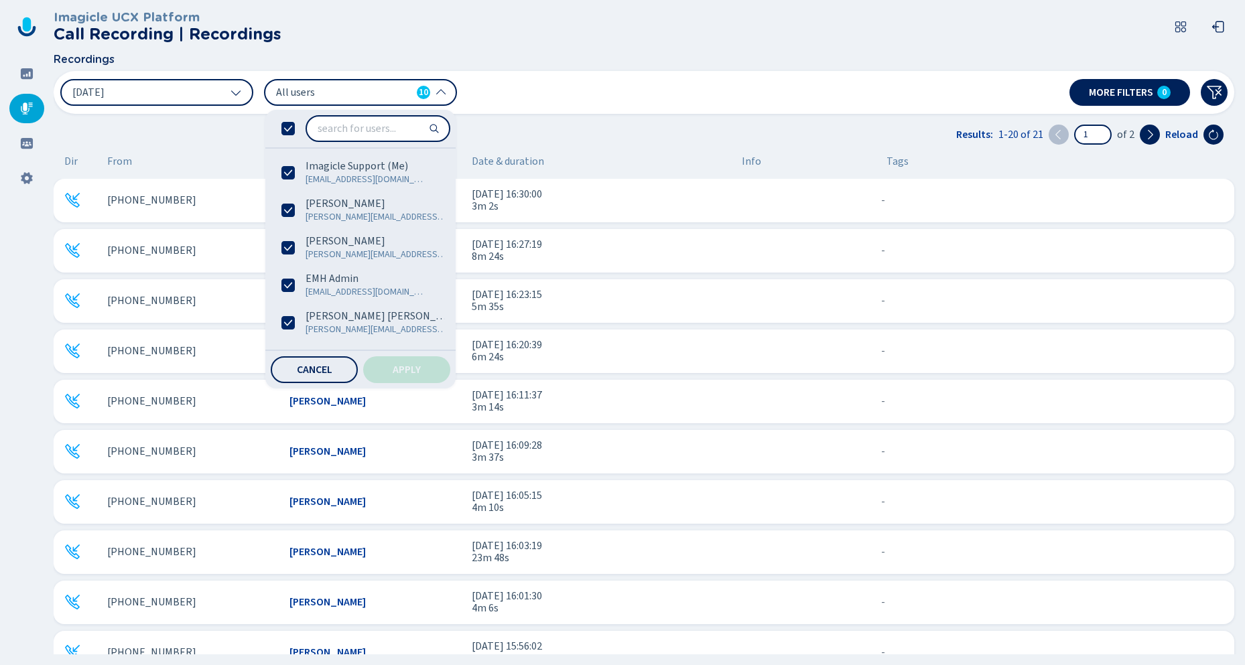
click at [285, 131] on icon at bounding box center [287, 128] width 13 height 13
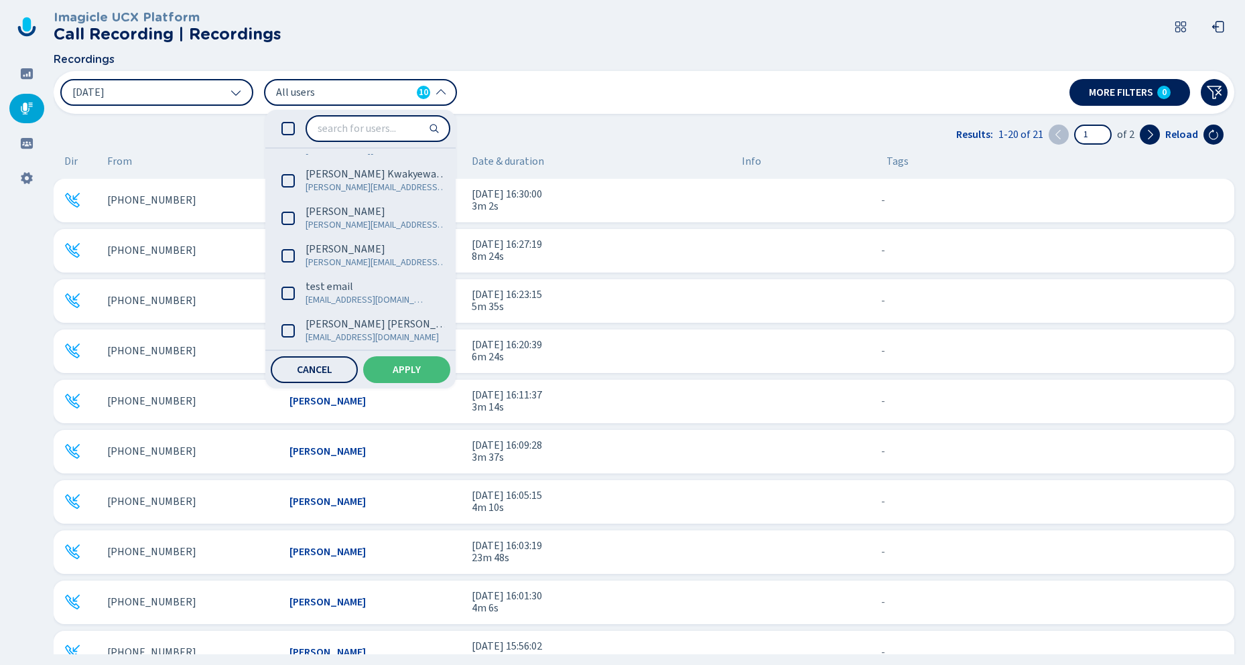
scroll to position [185, 0]
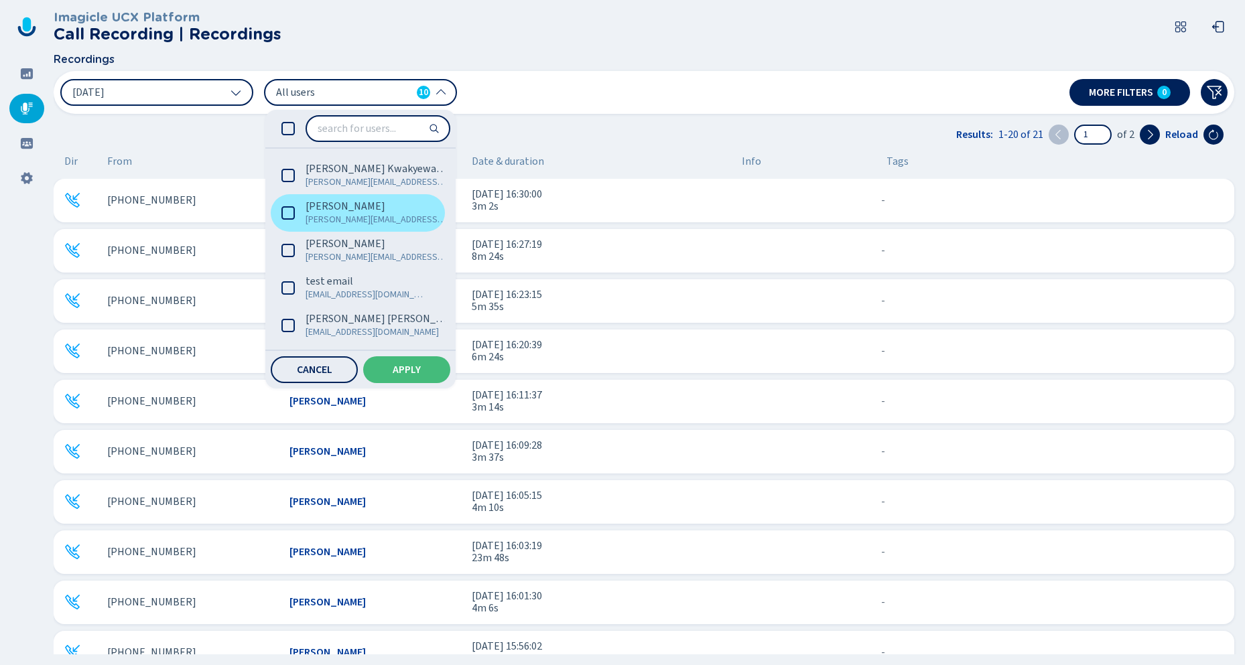
click at [345, 209] on span "[PERSON_NAME]" at bounding box center [346, 206] width 80 height 13
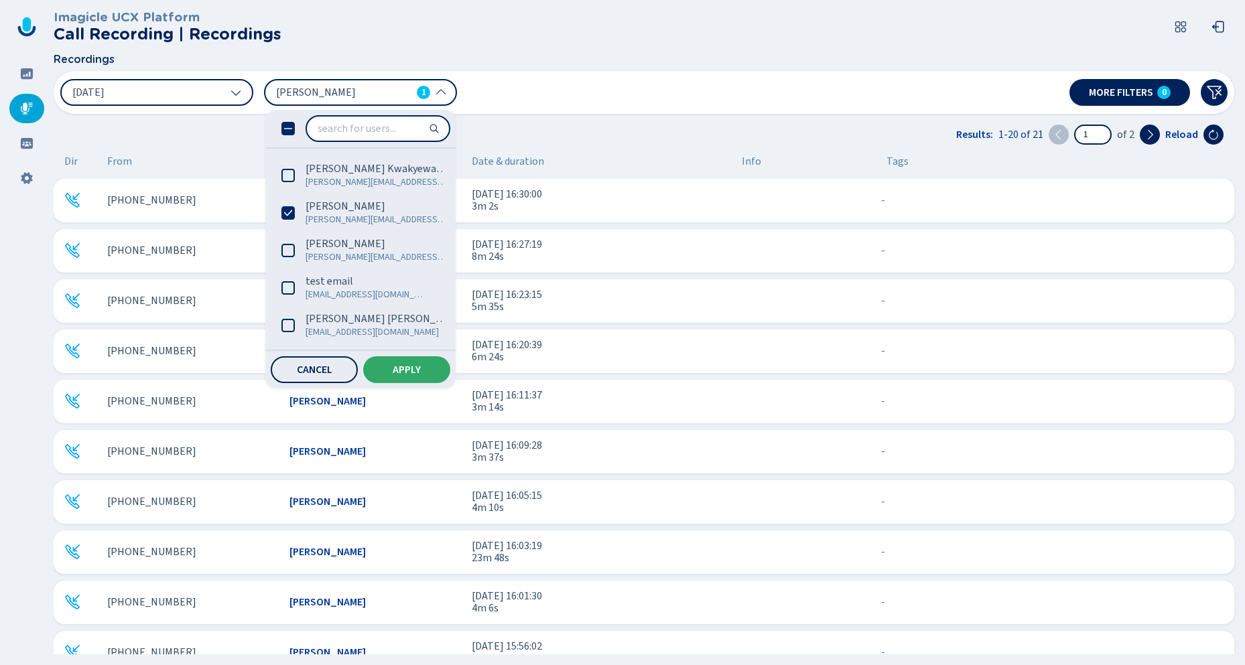
click at [421, 375] on button "Apply" at bounding box center [406, 369] width 87 height 27
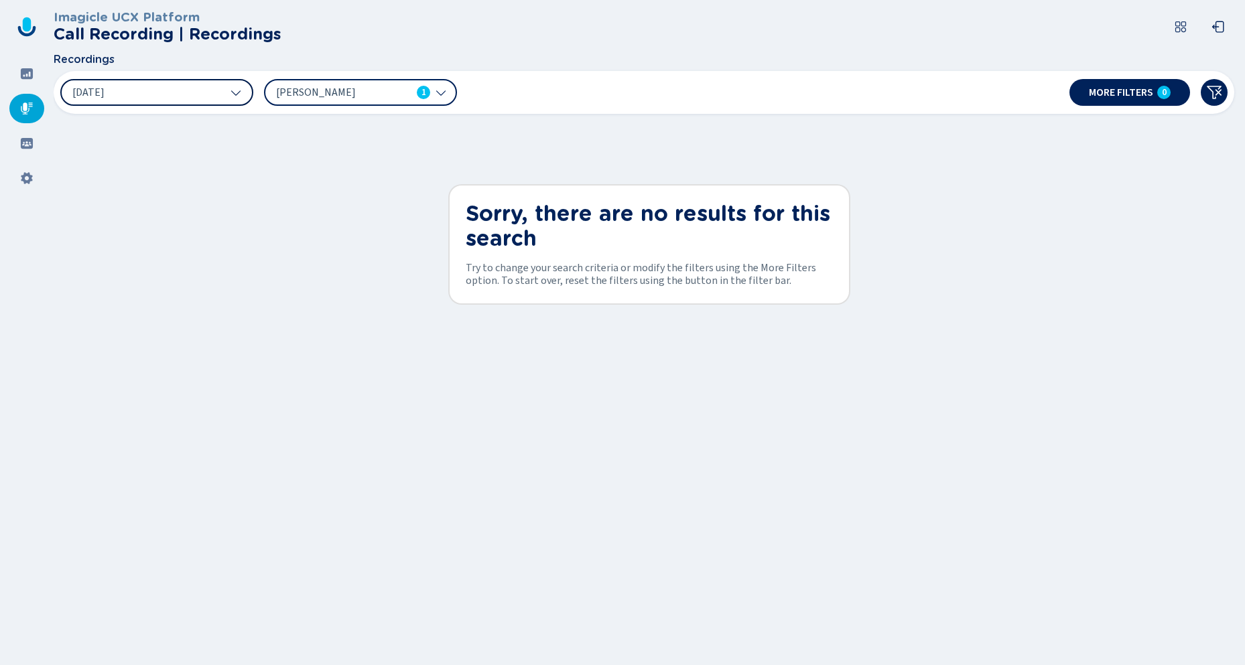
click at [151, 86] on button "[DATE]" at bounding box center [156, 92] width 193 height 27
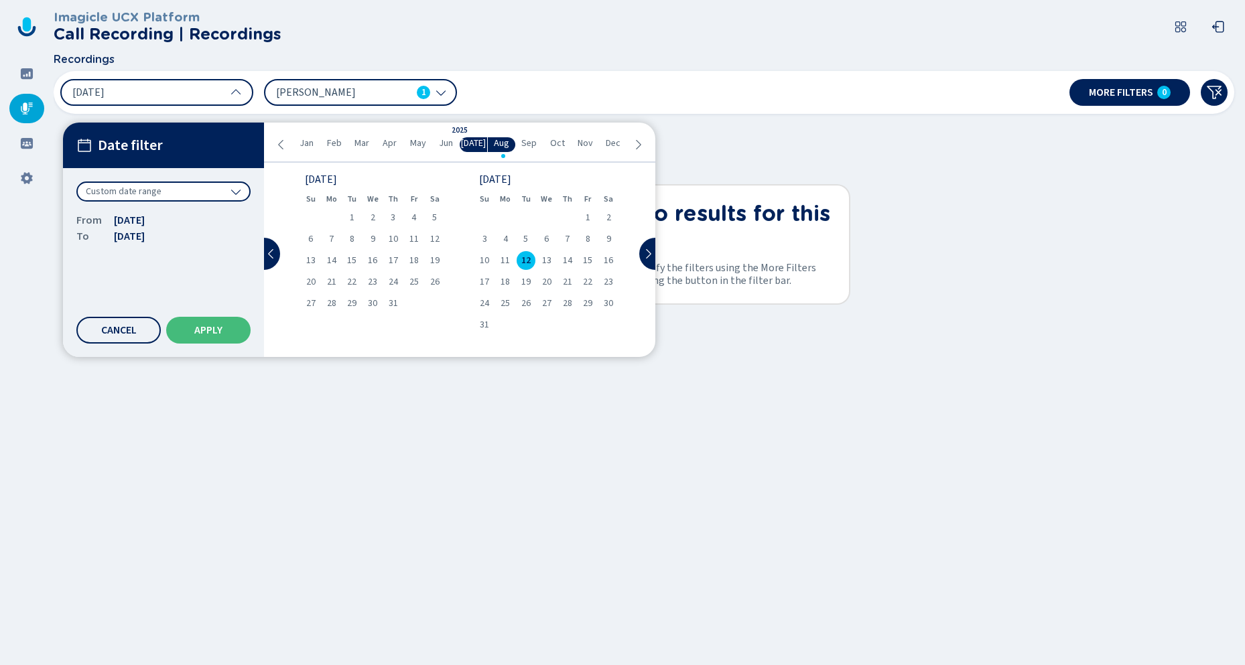
click at [143, 189] on span "Custom date range" at bounding box center [124, 191] width 76 height 13
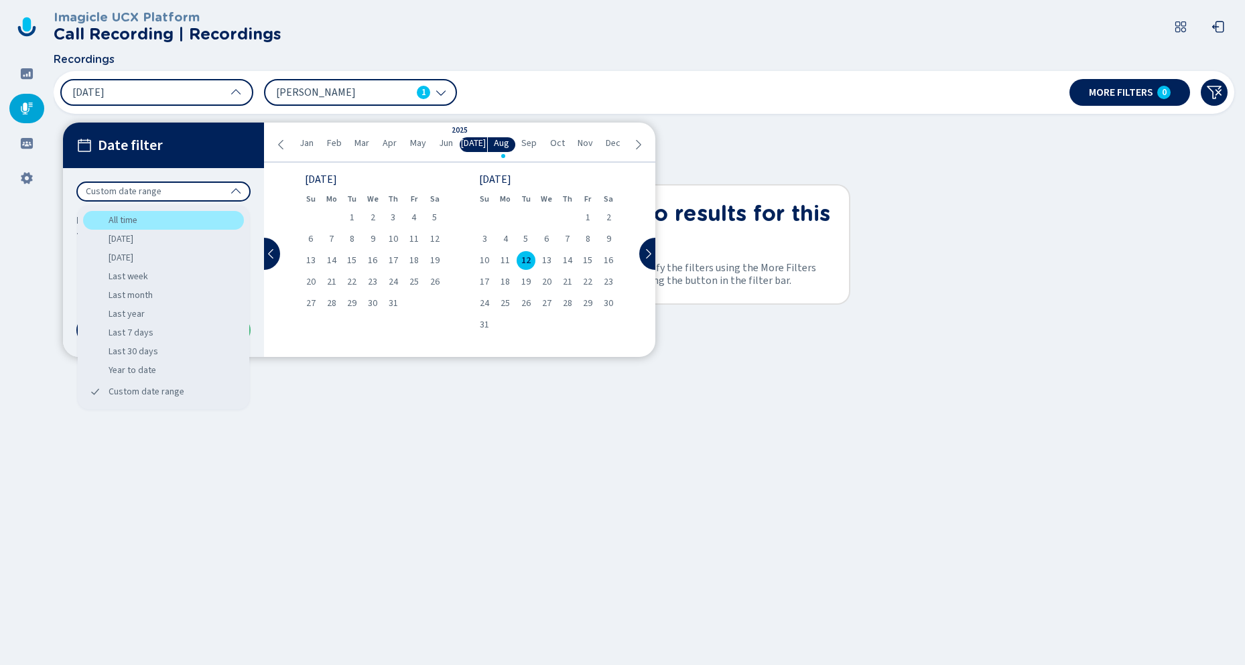
click at [135, 216] on div "All time" at bounding box center [163, 220] width 161 height 19
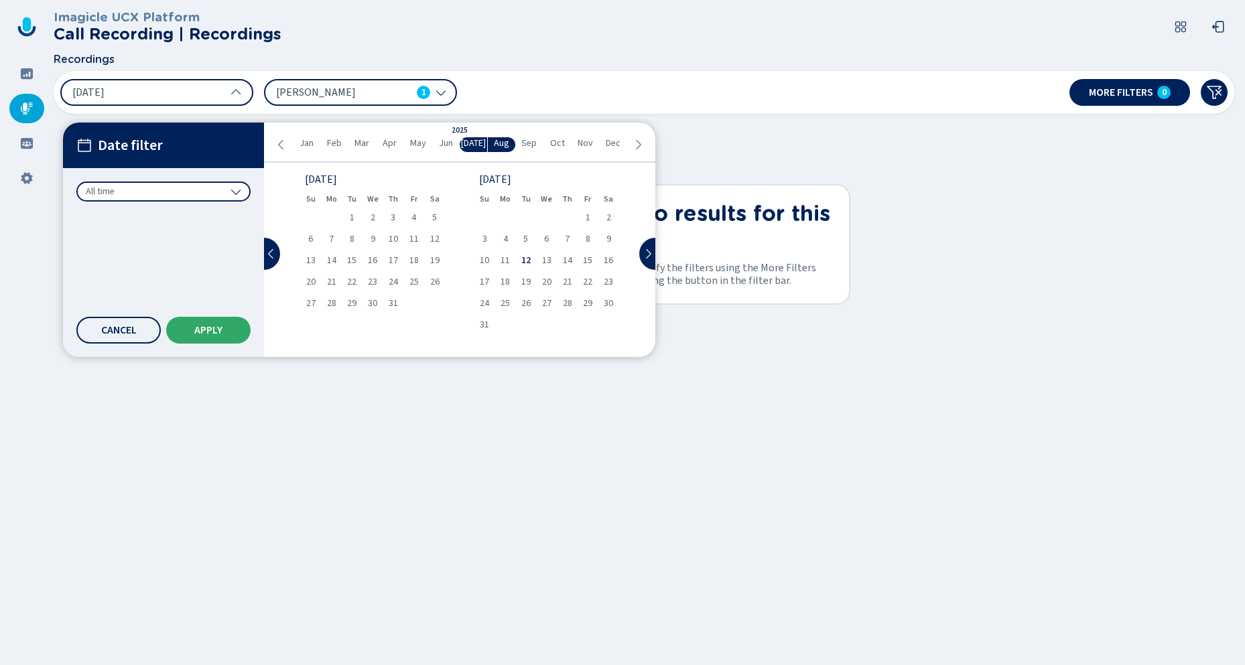
click at [214, 332] on span "Apply" at bounding box center [208, 330] width 28 height 11
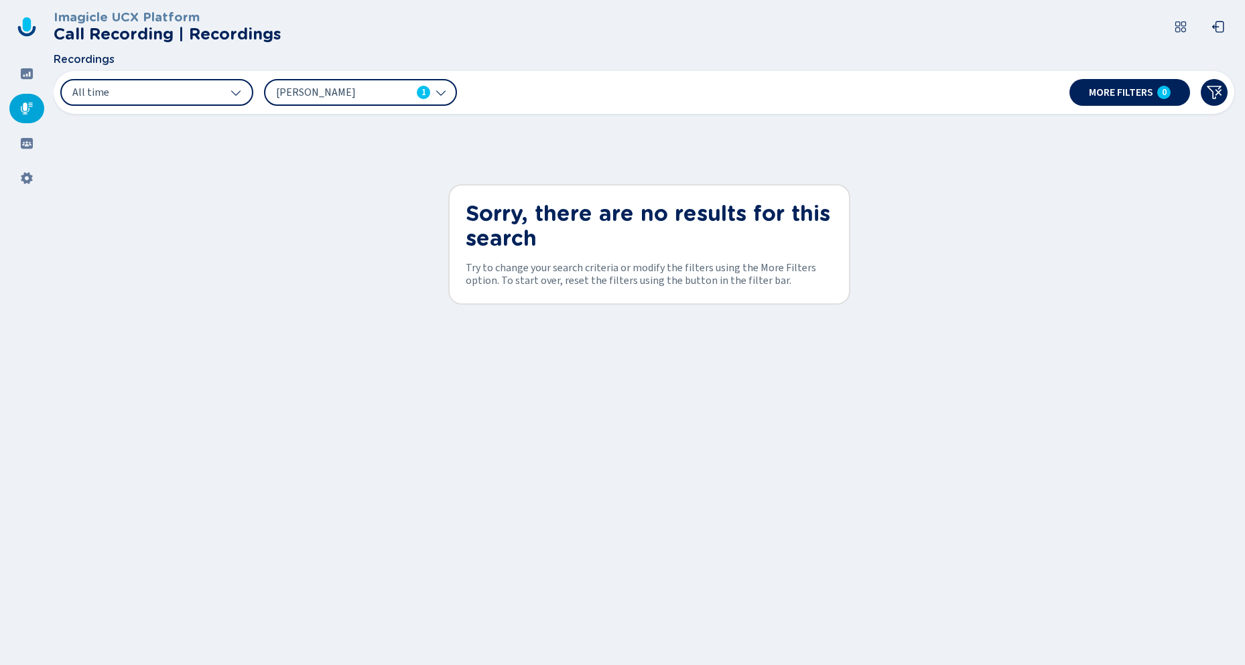
click at [326, 92] on span "[PERSON_NAME]" at bounding box center [343, 92] width 135 height 15
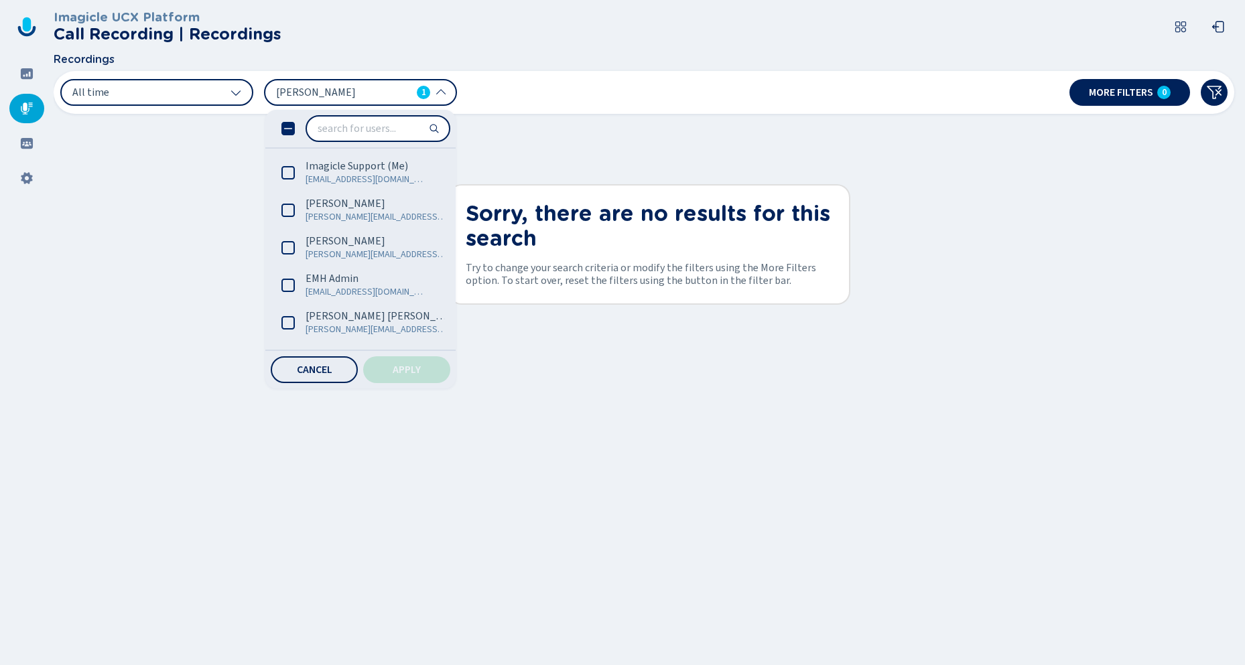
click at [289, 132] on icon at bounding box center [287, 128] width 13 height 13
click at [404, 377] on button "Apply" at bounding box center [406, 369] width 87 height 27
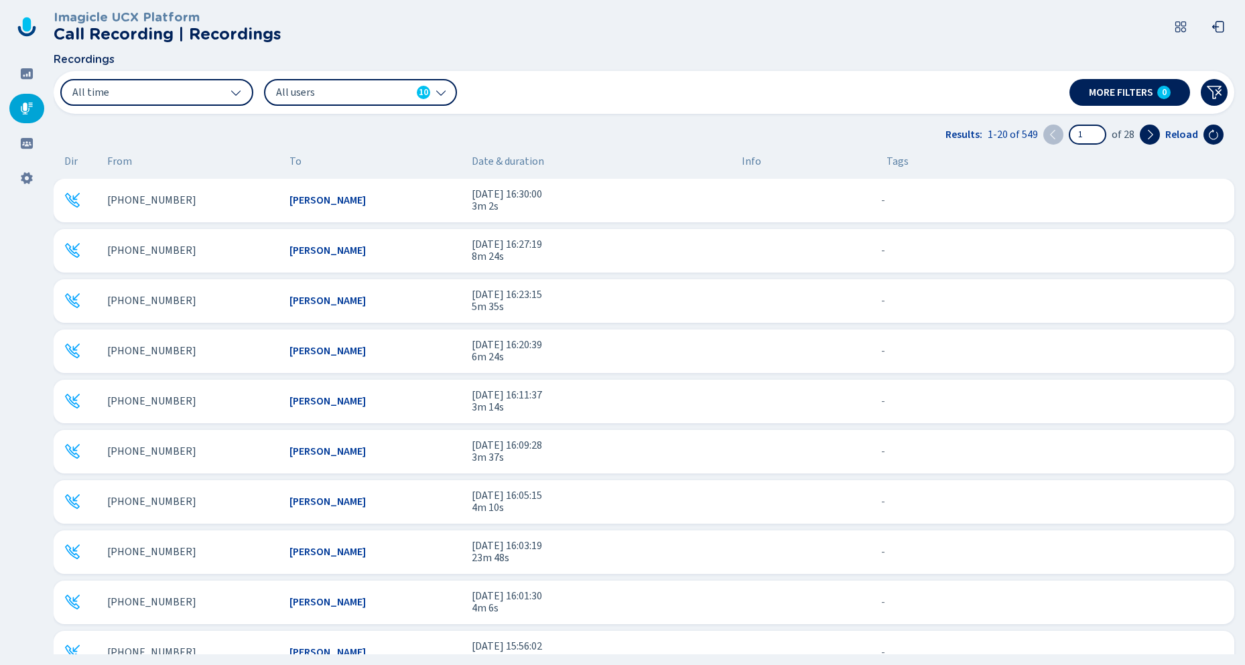
click at [176, 199] on div "[PHONE_NUMBER]" at bounding box center [193, 200] width 172 height 12
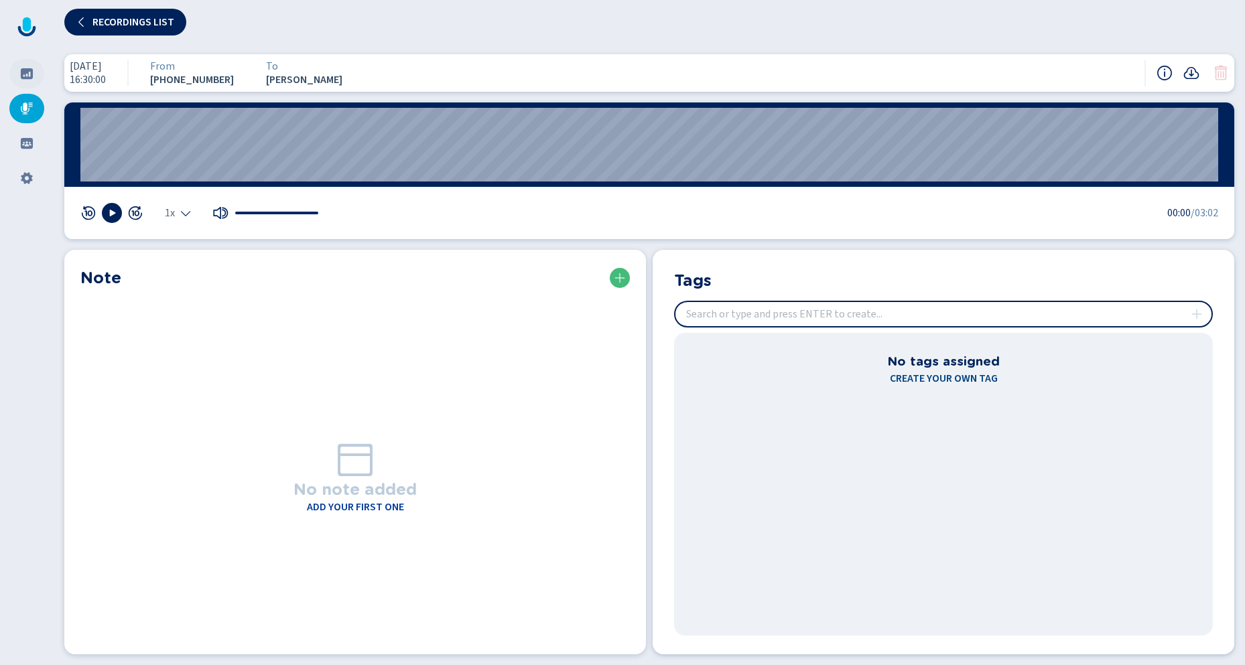
click at [29, 72] on icon at bounding box center [26, 73] width 13 height 13
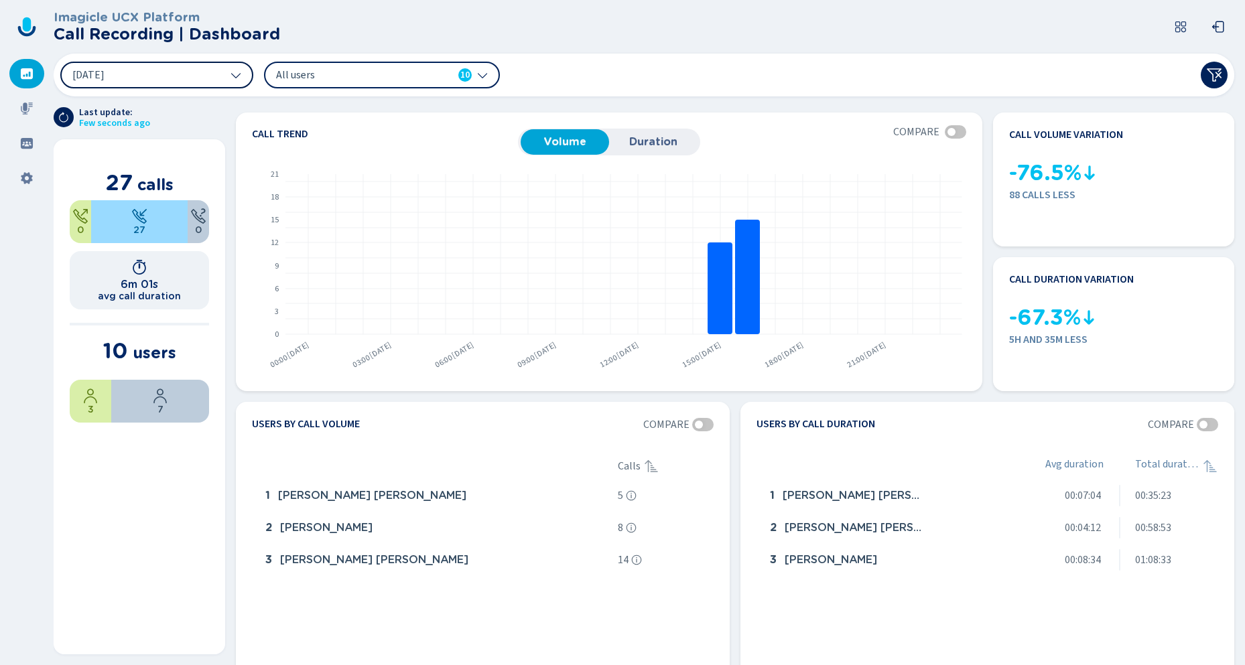
click at [129, 75] on button "[DATE]" at bounding box center [156, 75] width 193 height 27
click at [927, 94] on div "12 Aug 2025 All users 10" at bounding box center [644, 75] width 1181 height 43
click at [958, 130] on div at bounding box center [955, 131] width 21 height 13
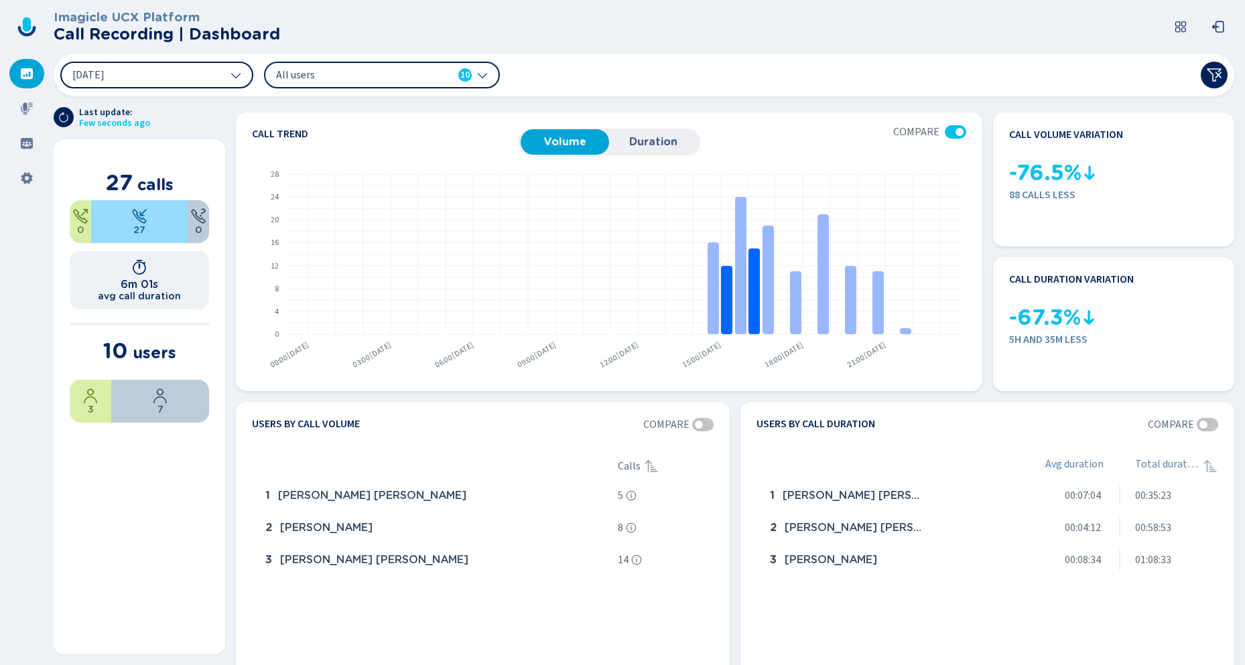
click at [159, 76] on button "[DATE]" at bounding box center [156, 75] width 193 height 27
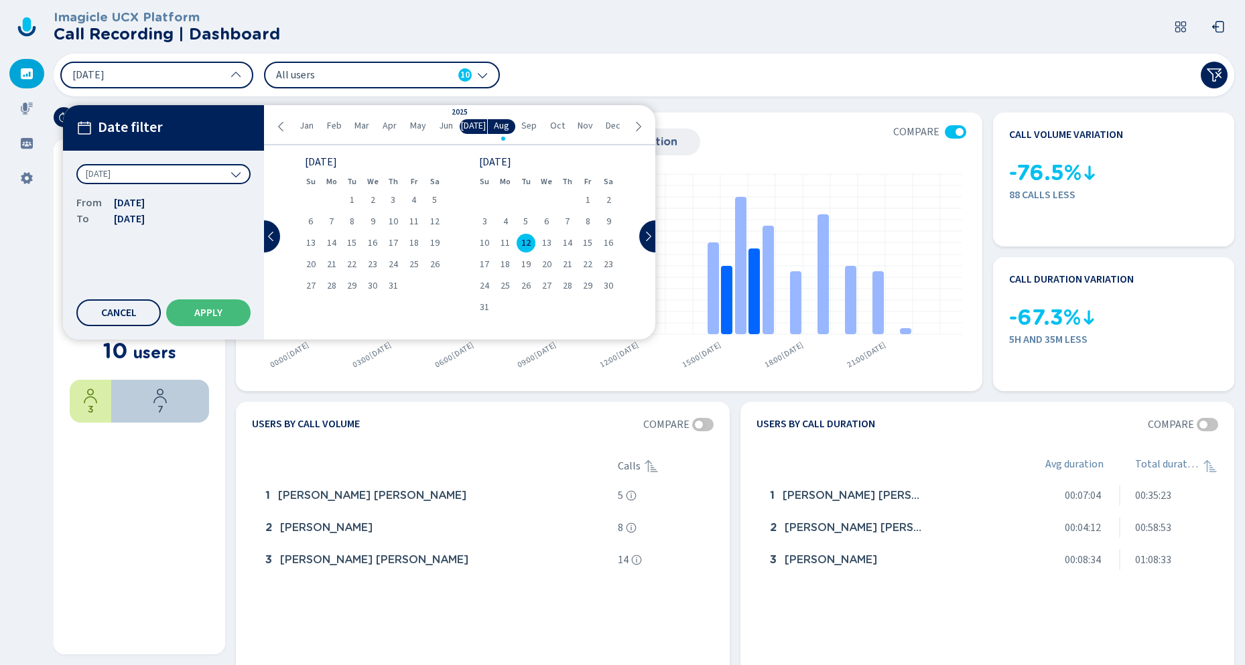
click at [154, 176] on div "Today" at bounding box center [163, 174] width 174 height 20
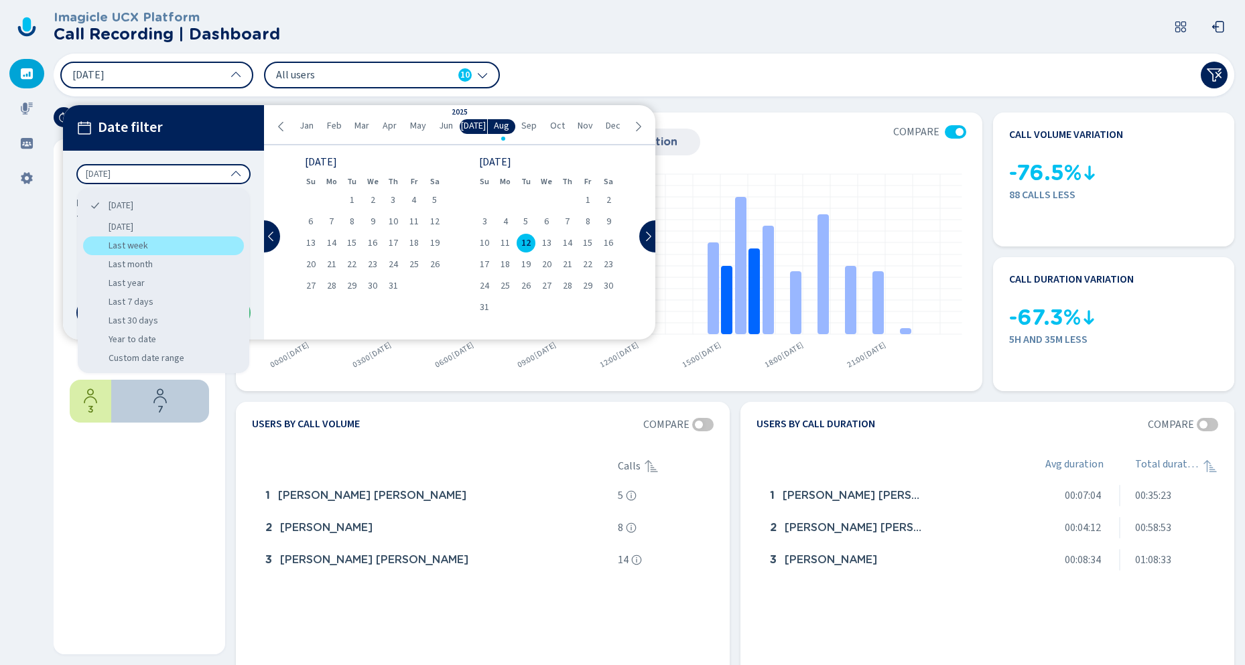
click at [149, 247] on div "Last week" at bounding box center [163, 246] width 161 height 19
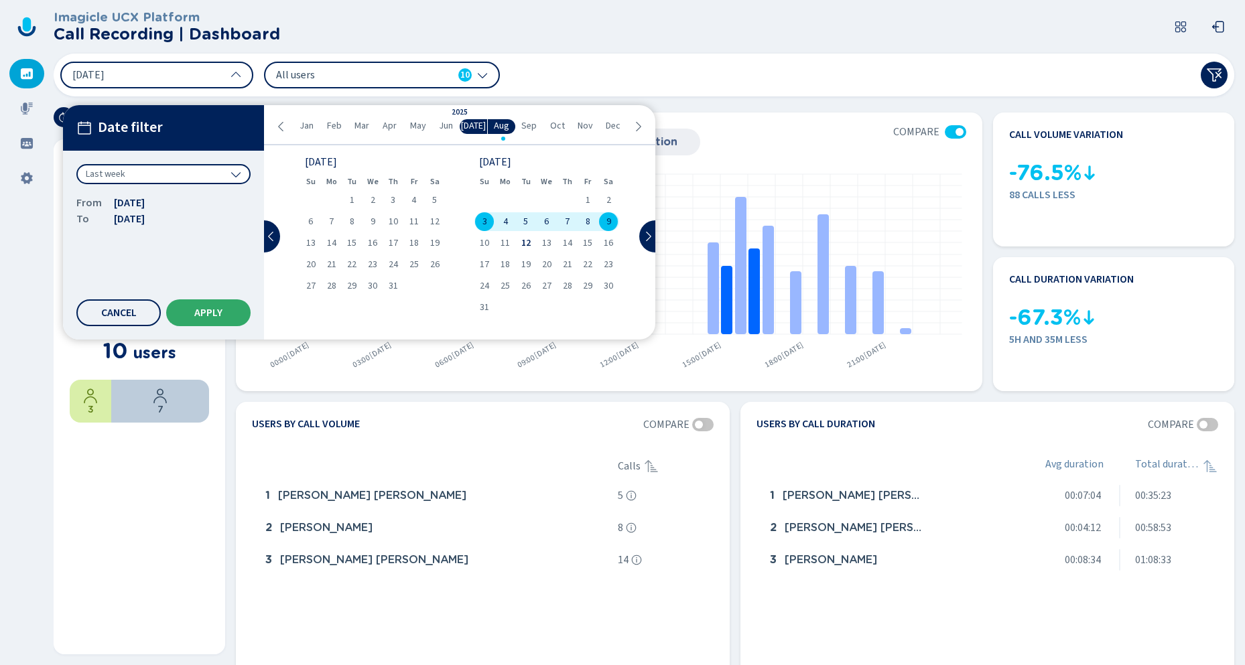
click at [215, 317] on span "Apply" at bounding box center [208, 313] width 28 height 11
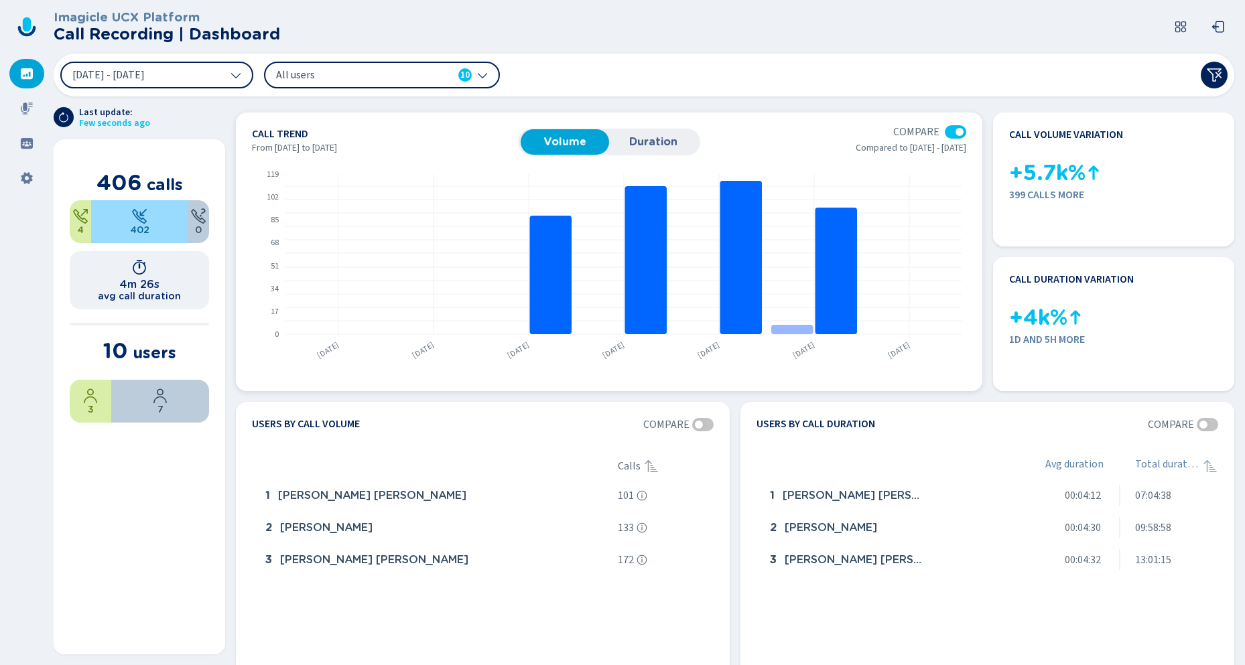
click at [955, 131] on div at bounding box center [959, 132] width 8 height 8
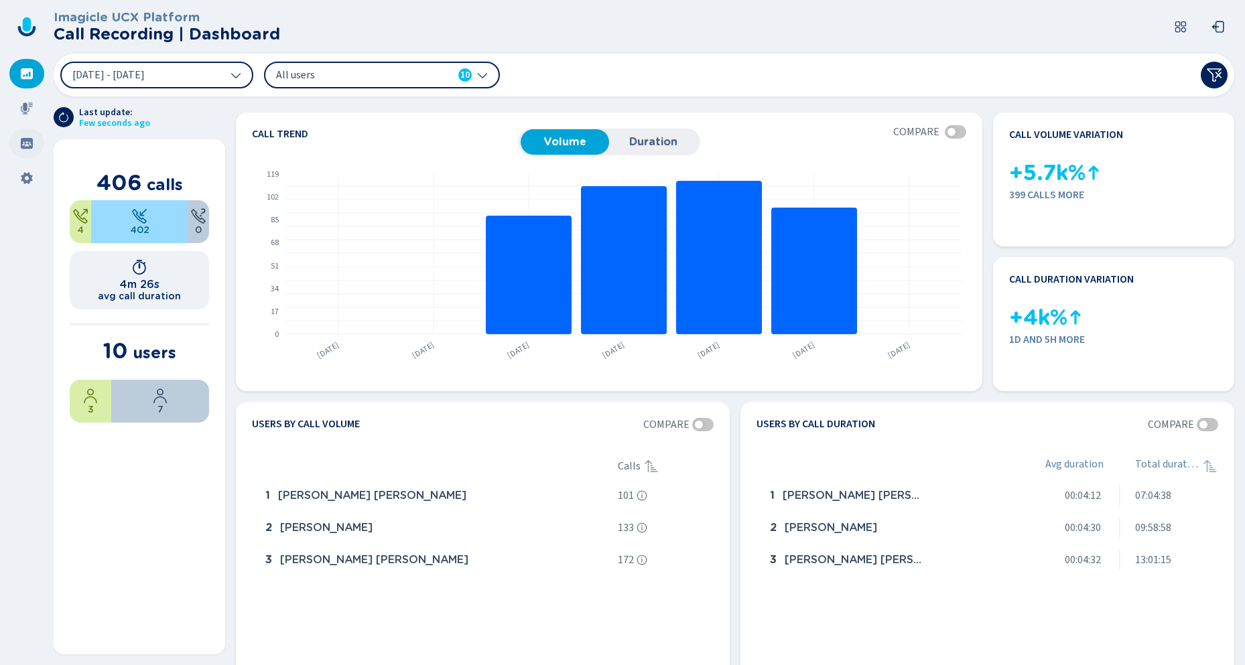
click at [29, 142] on icon at bounding box center [26, 143] width 13 height 13
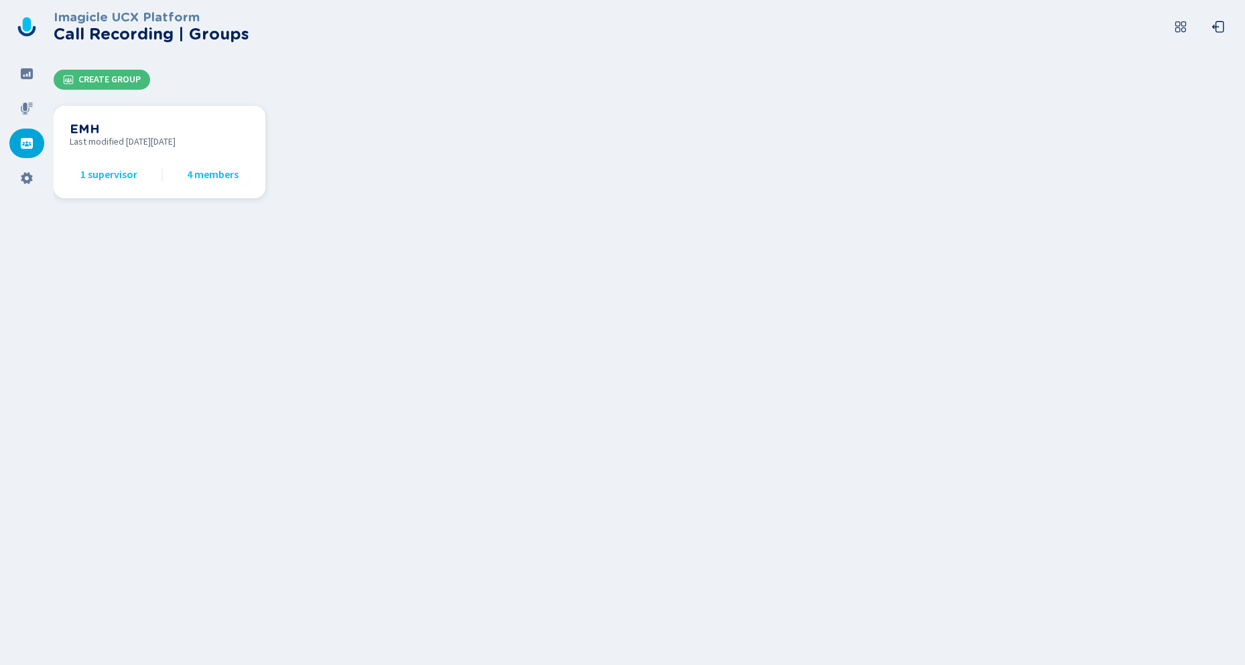
click at [146, 147] on span "Last modified on Tue Aug 12 2025" at bounding box center [160, 142] width 180 height 11
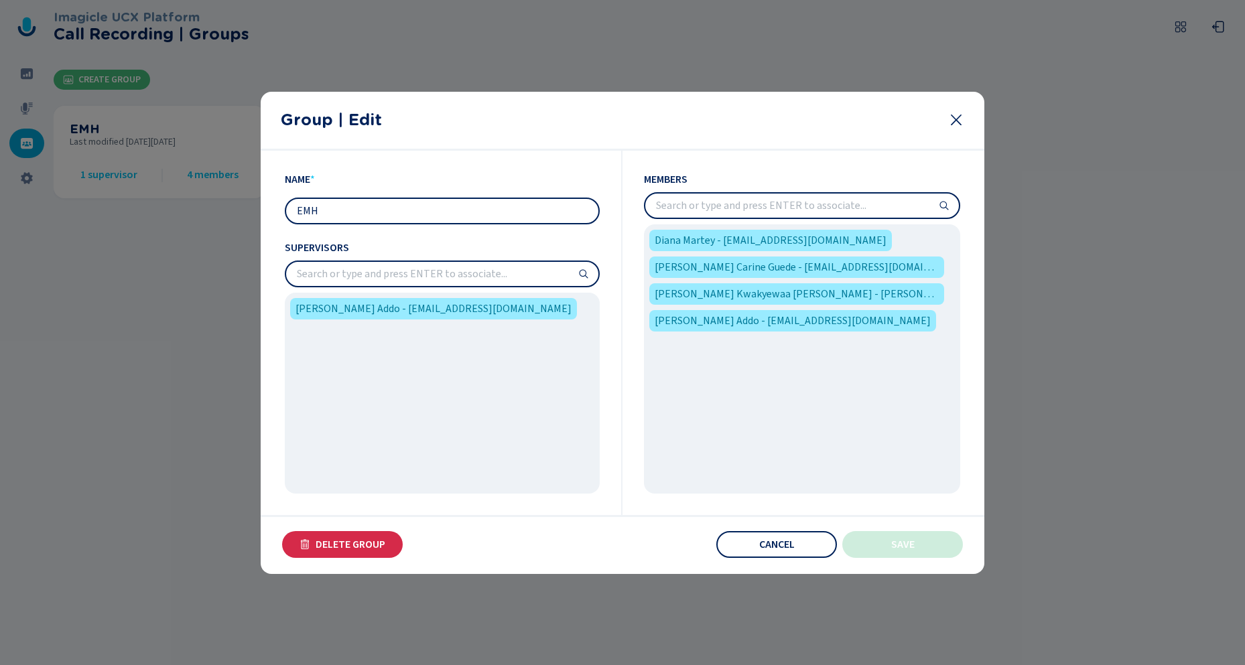
click at [714, 386] on div "Diana Martey - diana@eagletheagency.com Leslie Dro Carine Guede - leslie@eaglet…" at bounding box center [802, 358] width 316 height 269
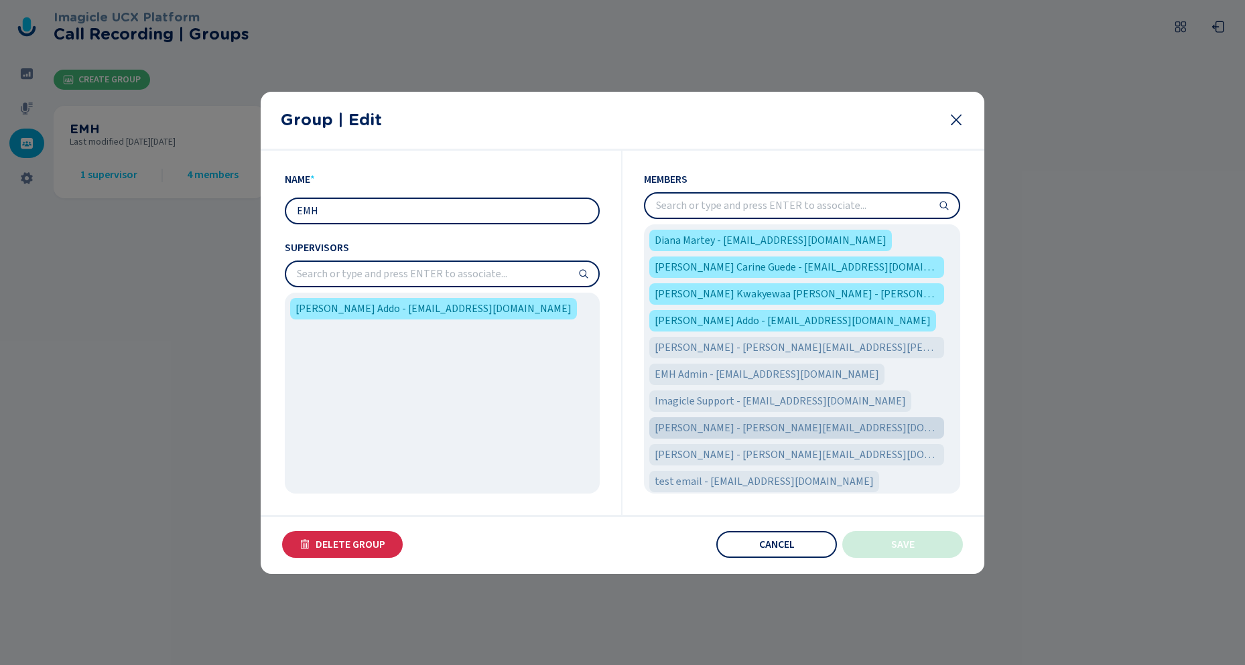
click at [700, 425] on span "Nora Oforiquaye - nora@eagletheagency.com" at bounding box center [797, 428] width 284 height 16
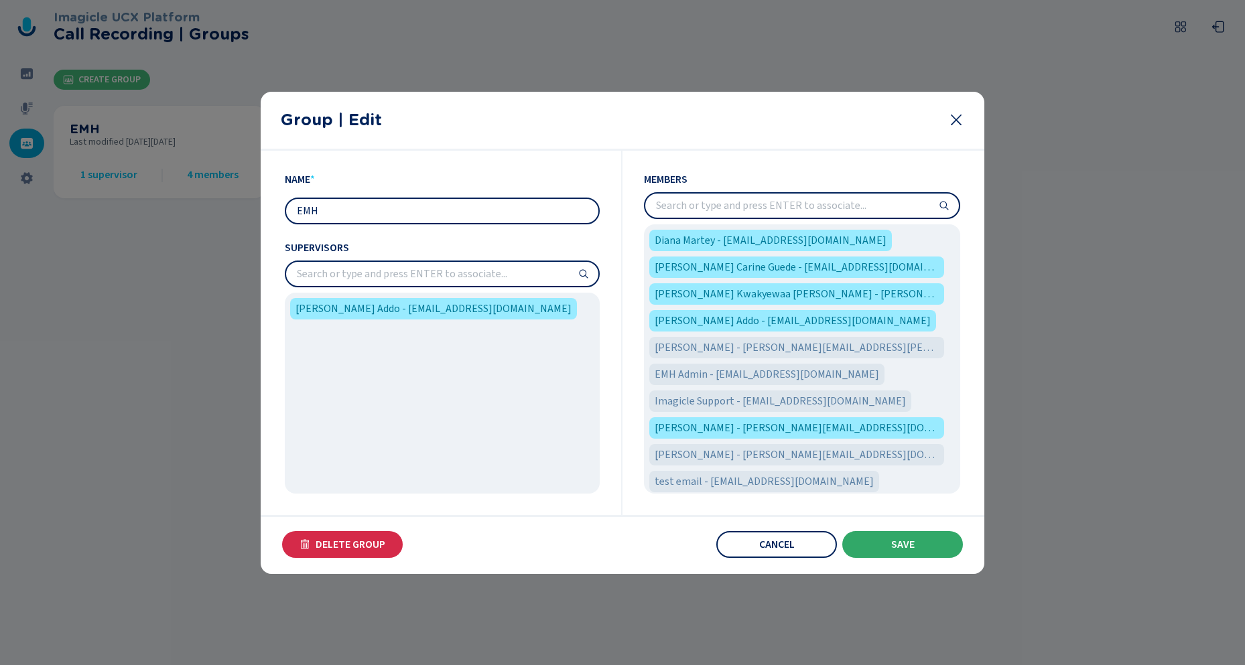
click at [911, 547] on span "Save" at bounding box center [902, 544] width 23 height 11
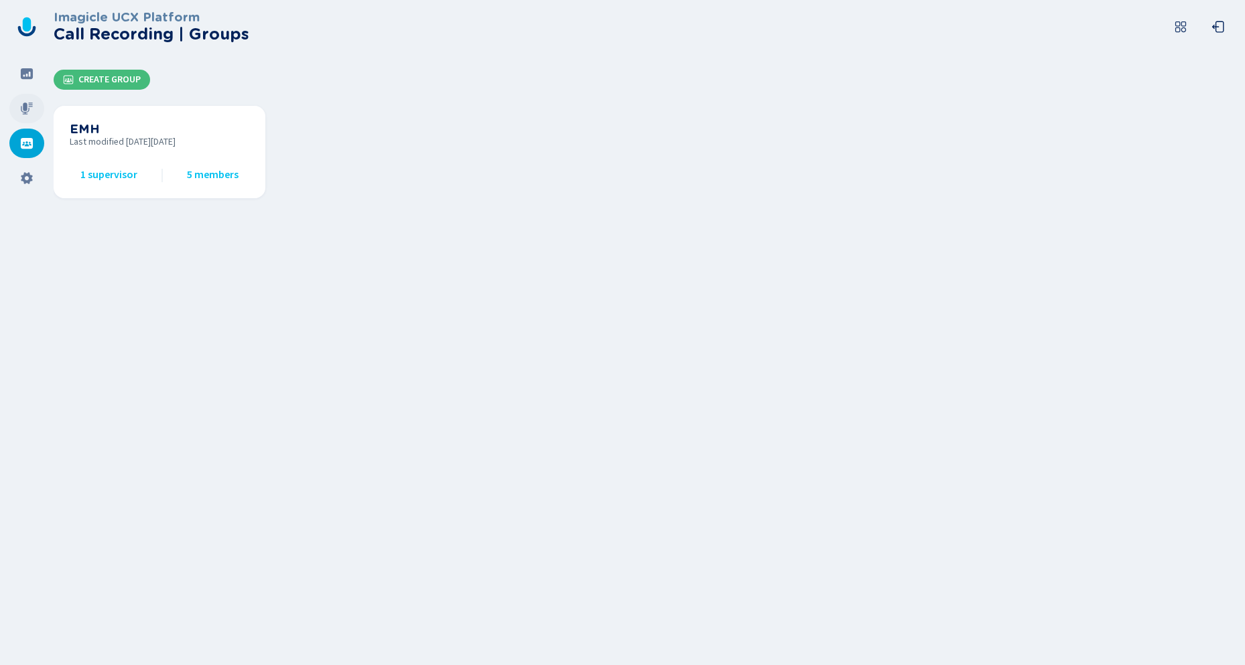
click at [27, 101] on div at bounding box center [26, 108] width 35 height 29
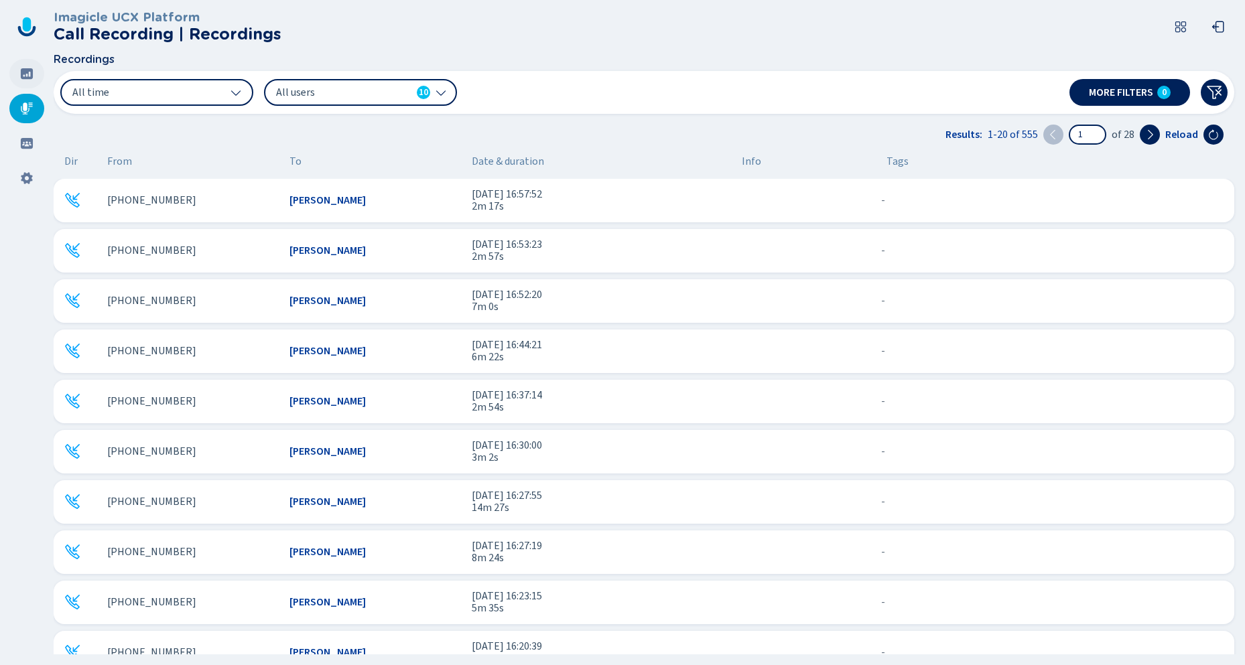
click at [26, 75] on icon at bounding box center [26, 73] width 13 height 13
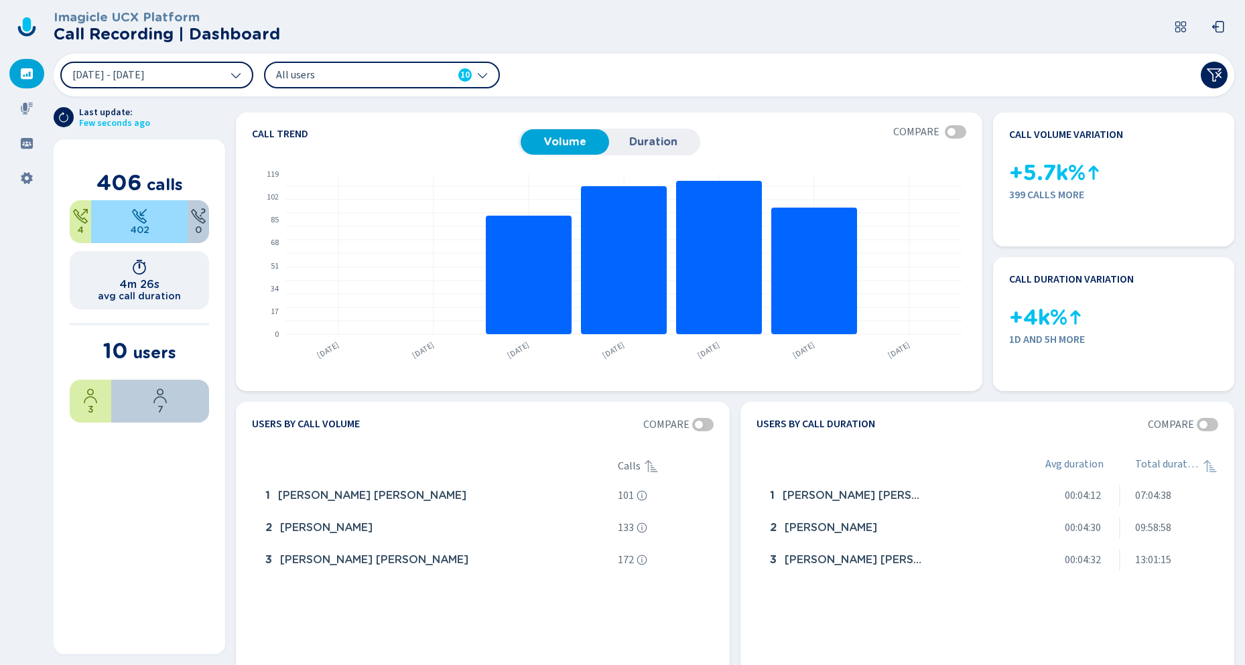
click at [145, 80] on span "3 Aug 2025 - 9 Aug 2025" at bounding box center [108, 75] width 72 height 11
click at [361, 78] on span "All users" at bounding box center [353, 75] width 154 height 15
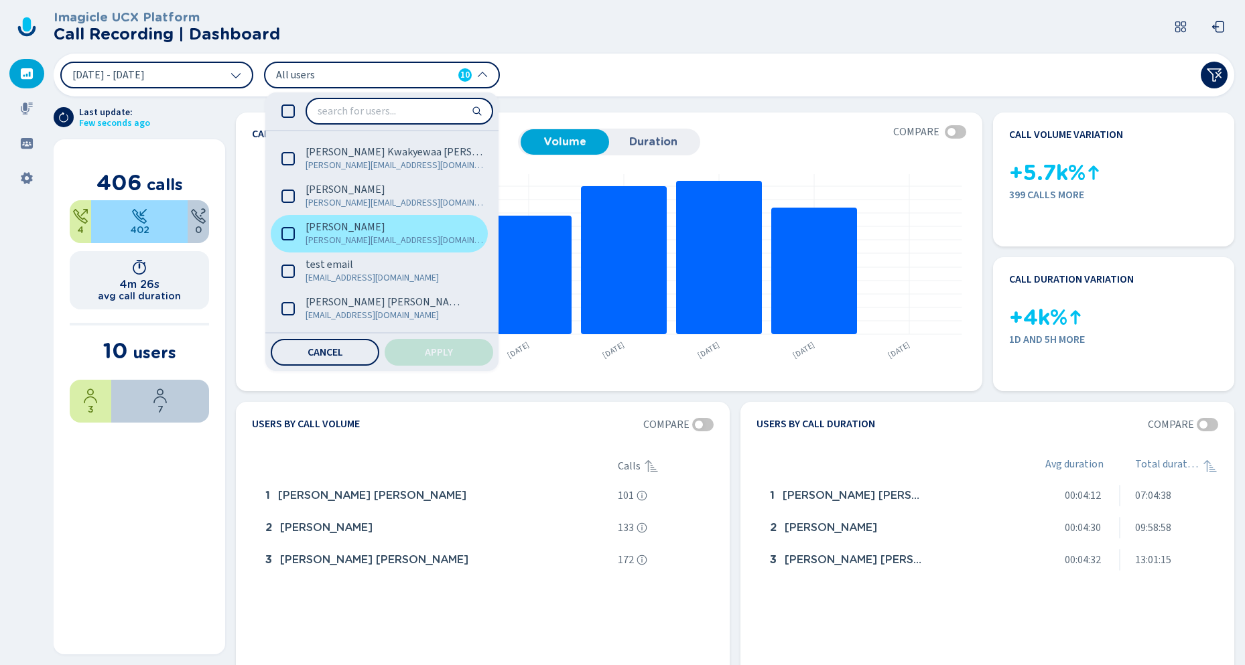
scroll to position [185, 0]
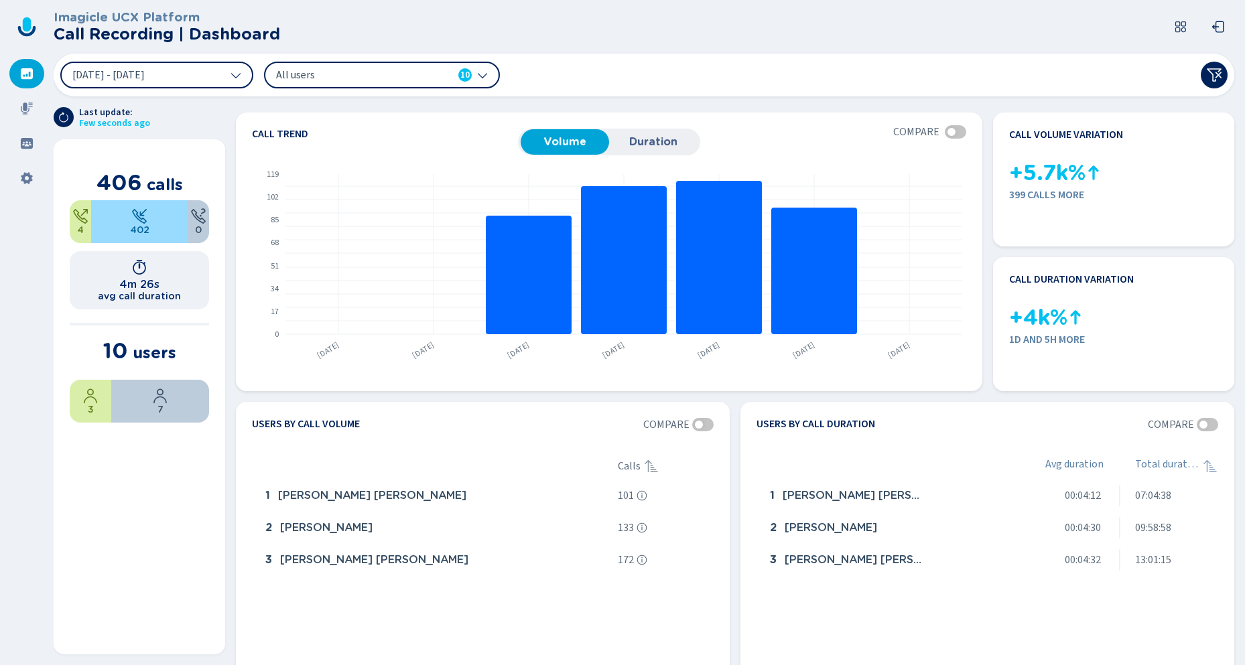
click at [720, 40] on header "Imagicle UCX Platform Call Recording | Dashboard" at bounding box center [647, 27] width 1186 height 54
click at [1213, 76] on icon at bounding box center [1214, 75] width 16 height 16
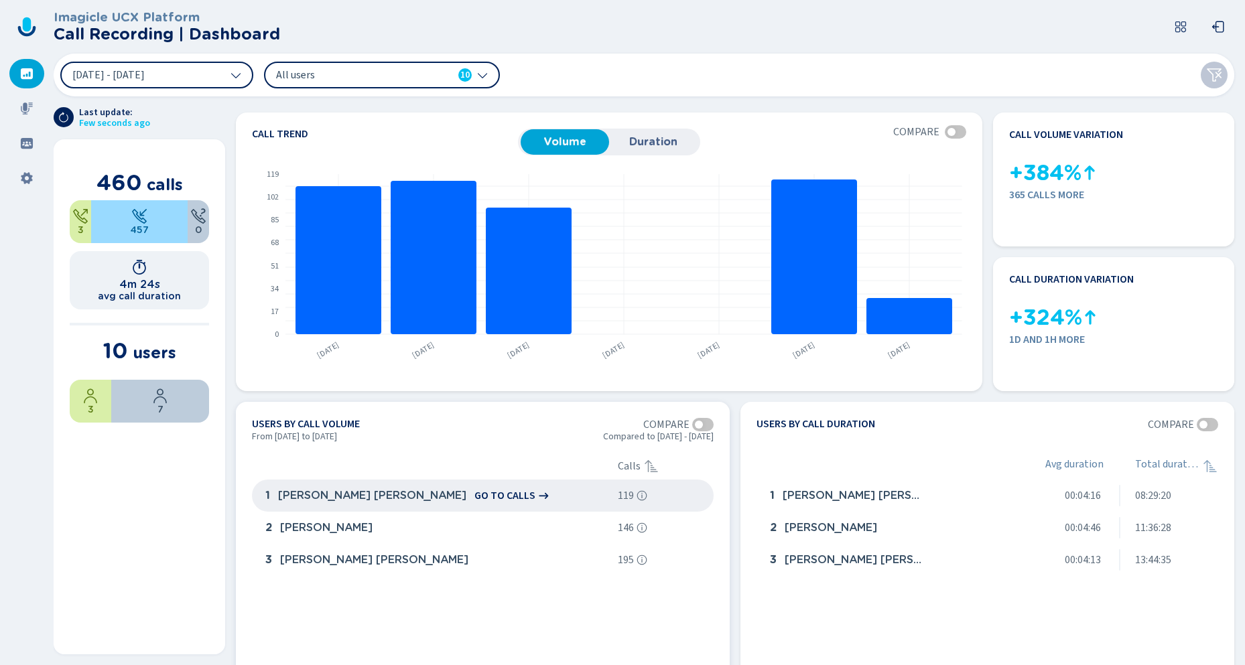
click at [474, 497] on span "go to calls" at bounding box center [504, 496] width 61 height 12
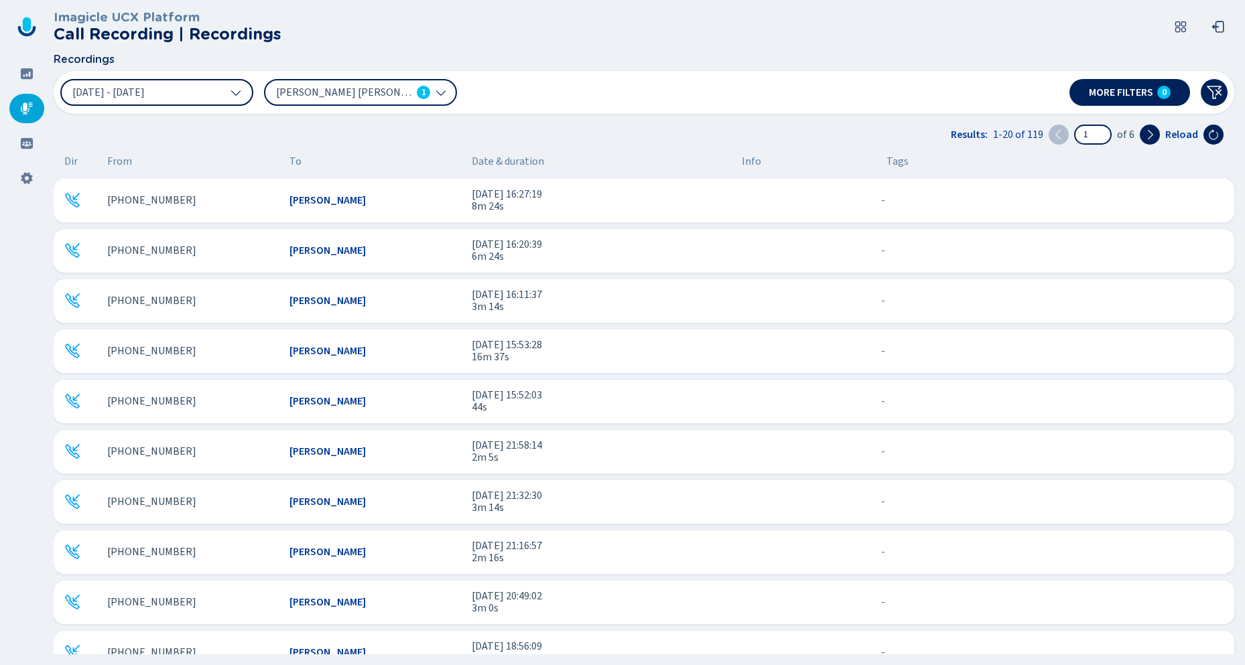
click at [145, 96] on span "[DATE] - [DATE]" at bounding box center [108, 92] width 72 height 11
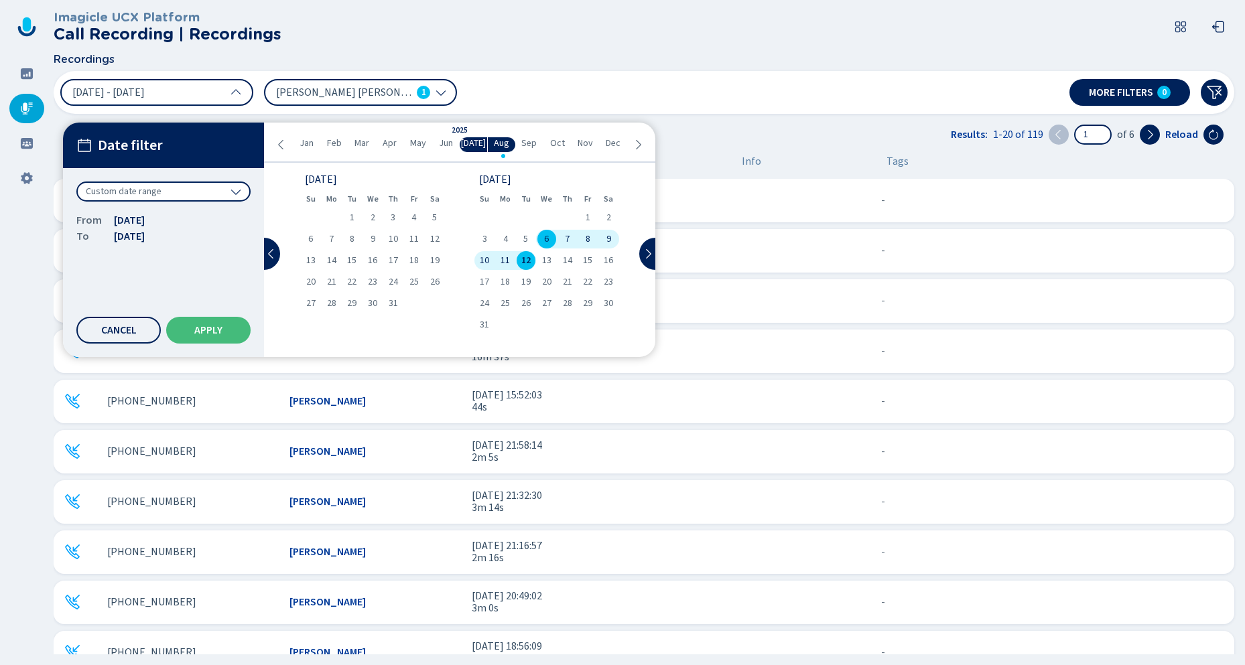
click at [310, 94] on span "[PERSON_NAME] [PERSON_NAME]" at bounding box center [343, 92] width 135 height 15
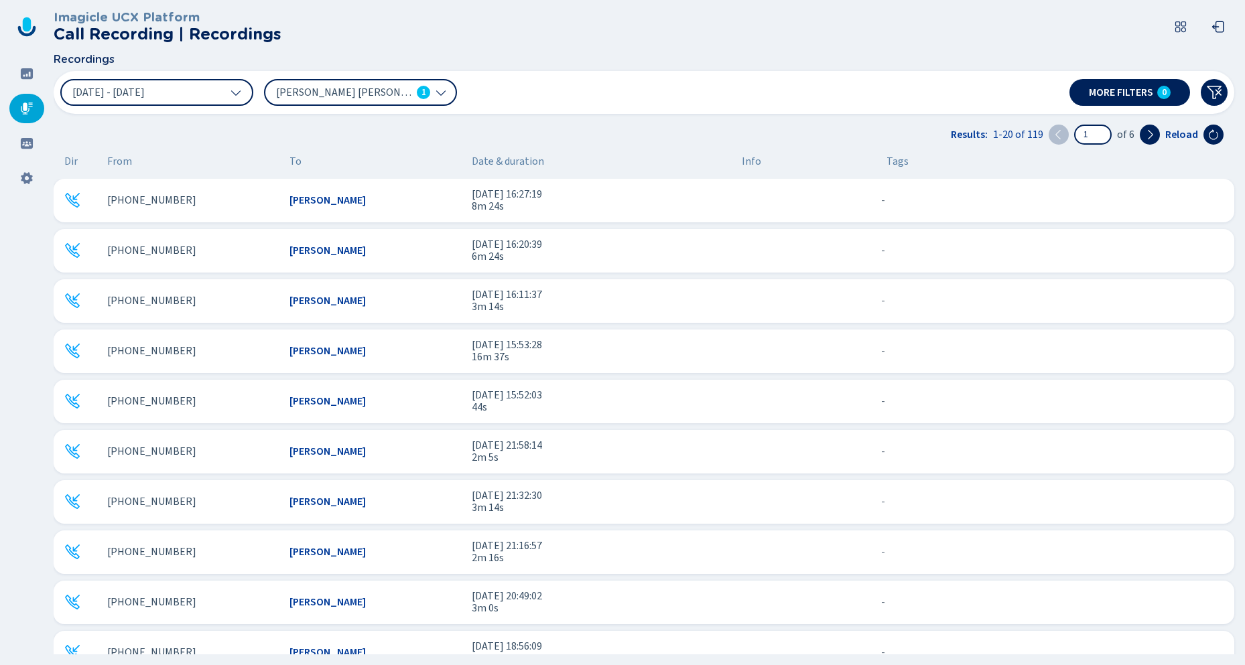
click at [626, 90] on div at bounding box center [763, 92] width 591 height 27
click at [1142, 98] on button "More filters 0" at bounding box center [1129, 92] width 121 height 27
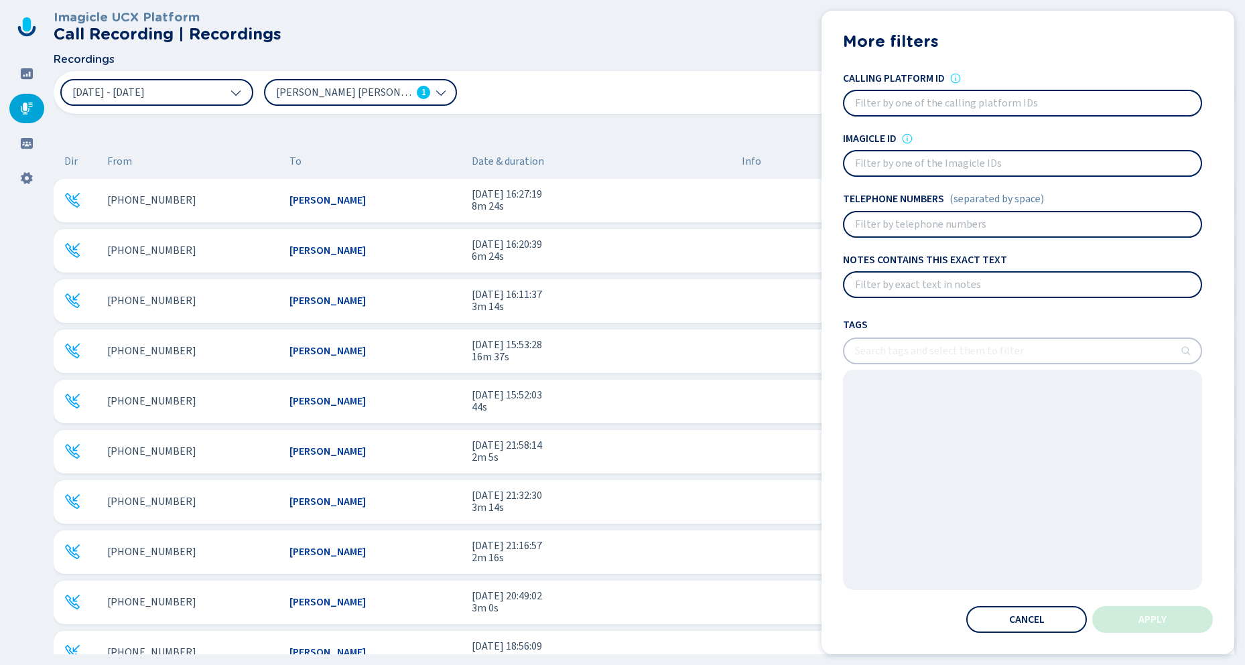
click at [880, 224] on input at bounding box center [1022, 224] width 356 height 24
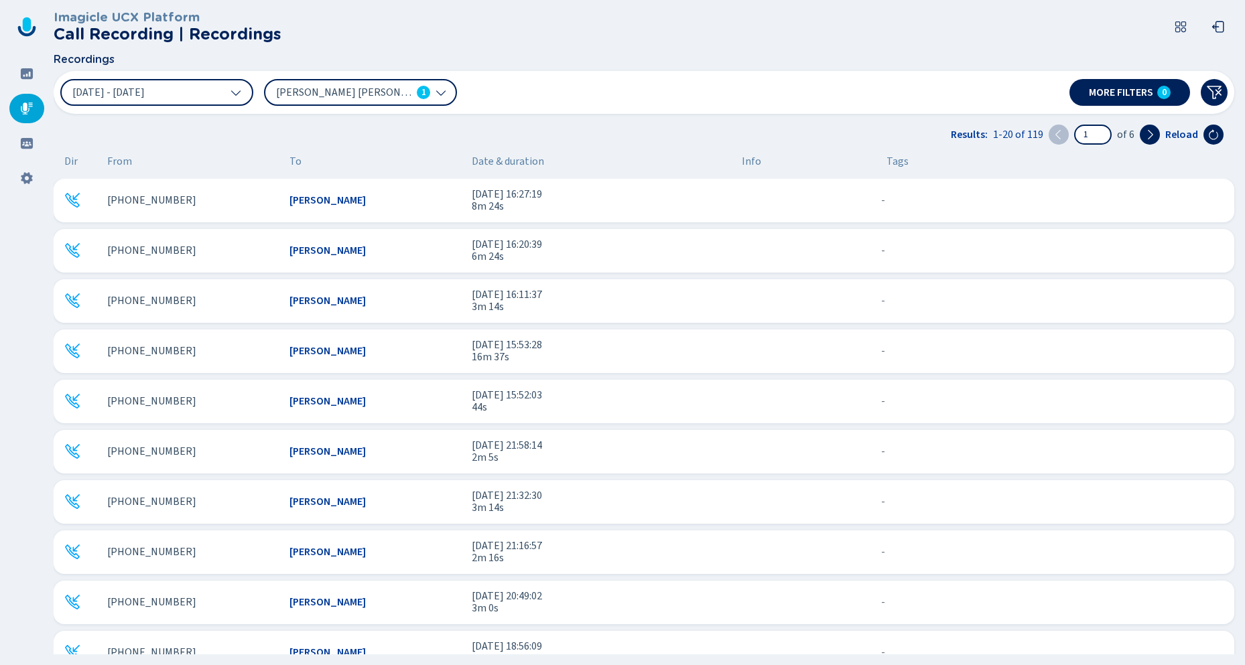
click at [576, 80] on div at bounding box center [763, 92] width 591 height 27
click at [1104, 91] on span "More filters" at bounding box center [1121, 92] width 64 height 11
click at [31, 76] on icon at bounding box center [27, 73] width 12 height 11
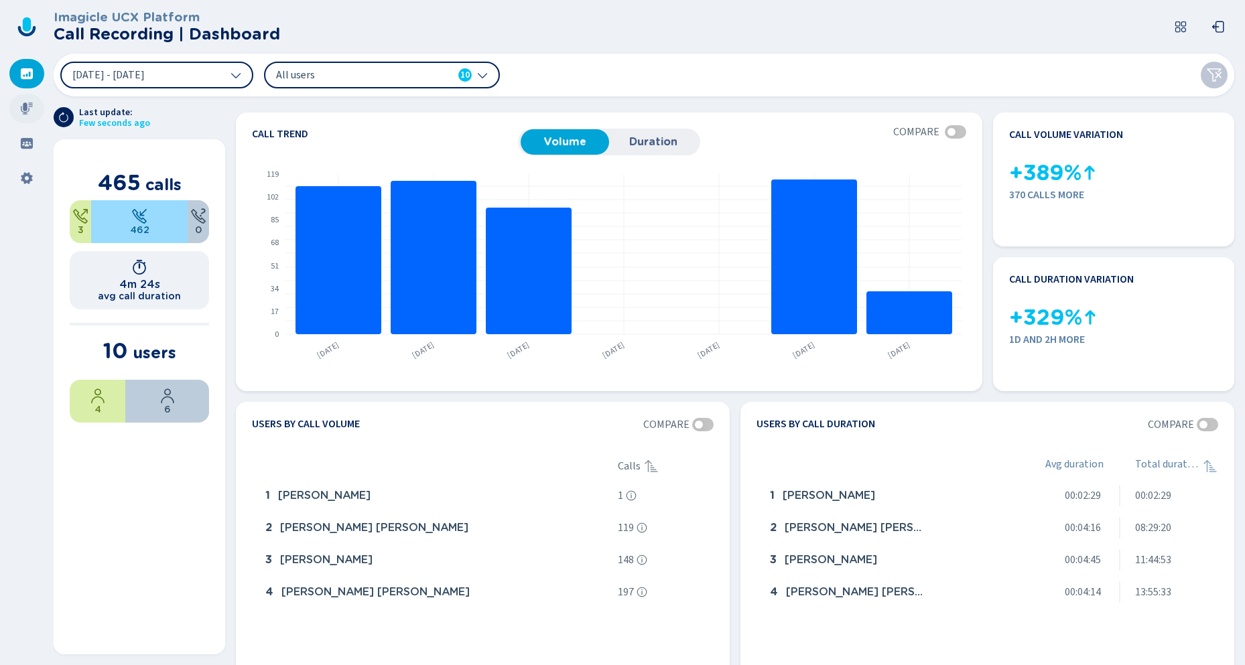
click at [21, 111] on icon at bounding box center [26, 108] width 13 height 13
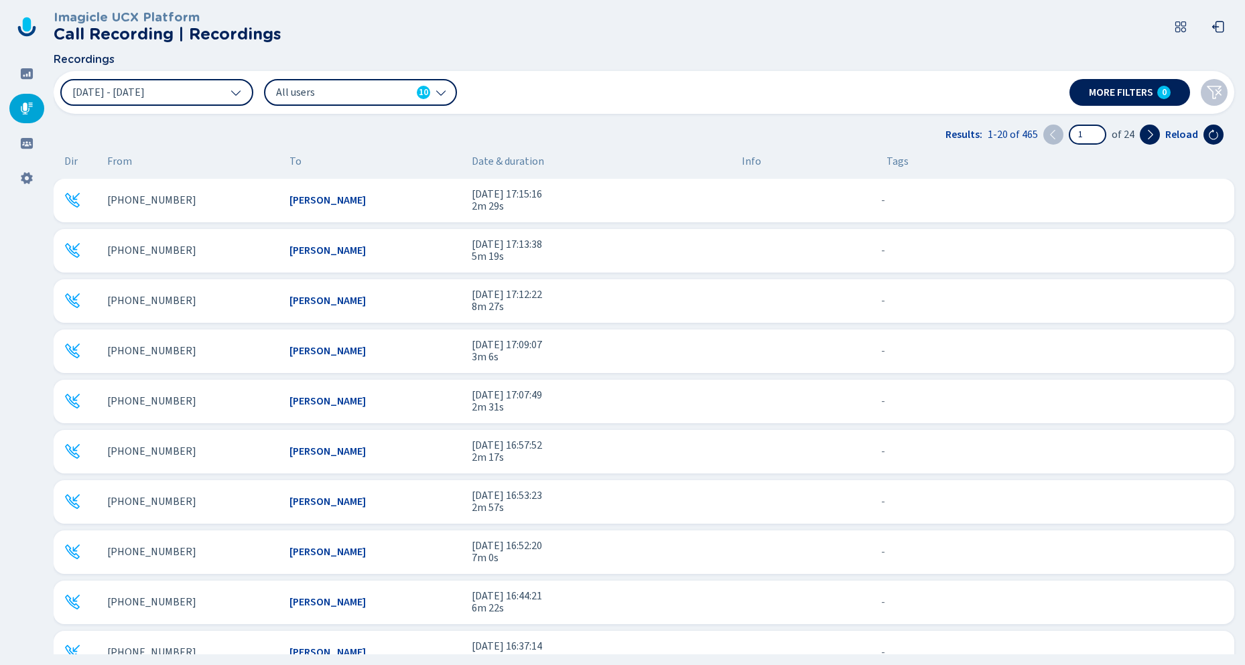
click at [377, 194] on div "[PHONE_NUMBER] [PERSON_NAME] [DATE] 17:15:16 2m 29s - {{hiddenTagsCount}} more" at bounding box center [644, 201] width 1181 height 44
